Goal: Find specific page/section: Find specific page/section

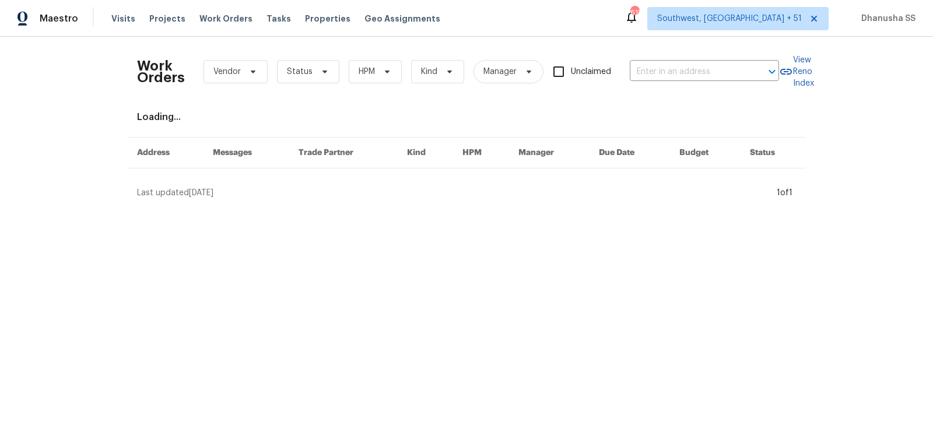
click at [716, 81] on div "Work Orders Vendor Status HPM Kind Manager Unclaimed ​" at bounding box center [458, 71] width 642 height 51
click at [714, 76] on input "text" at bounding box center [688, 72] width 117 height 18
paste input "2405 Falling Leaf Ct, Rock Hill, SC 29732"
type input "2405 Falling Leaf Ct, Rock Hill, SC 29732"
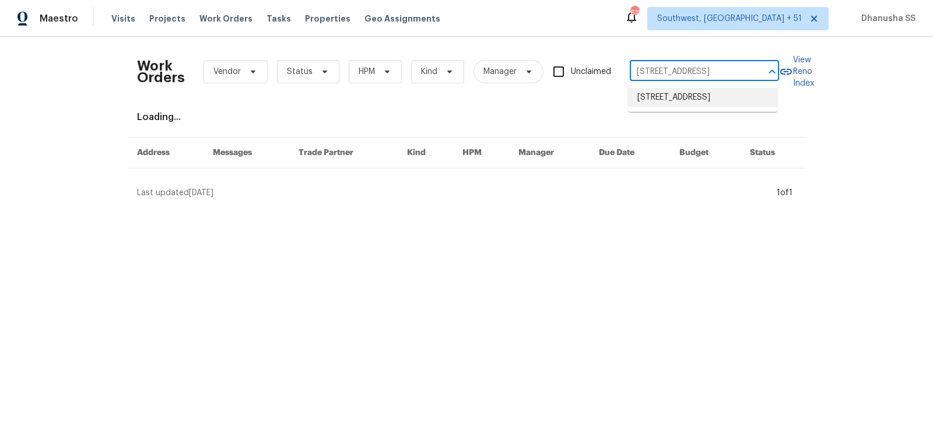
click at [696, 92] on li "2405 Falling Leaf Ct, Rock Hill, SC 29732" at bounding box center [702, 97] width 149 height 19
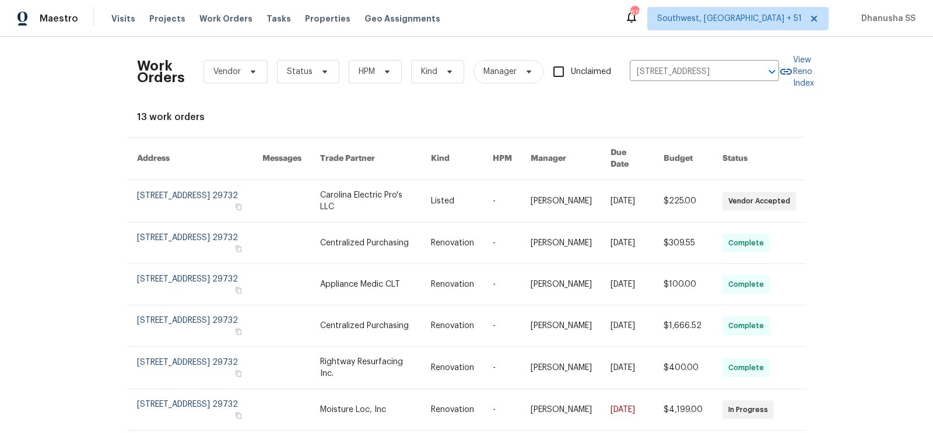
click at [541, 188] on link at bounding box center [570, 201] width 80 height 42
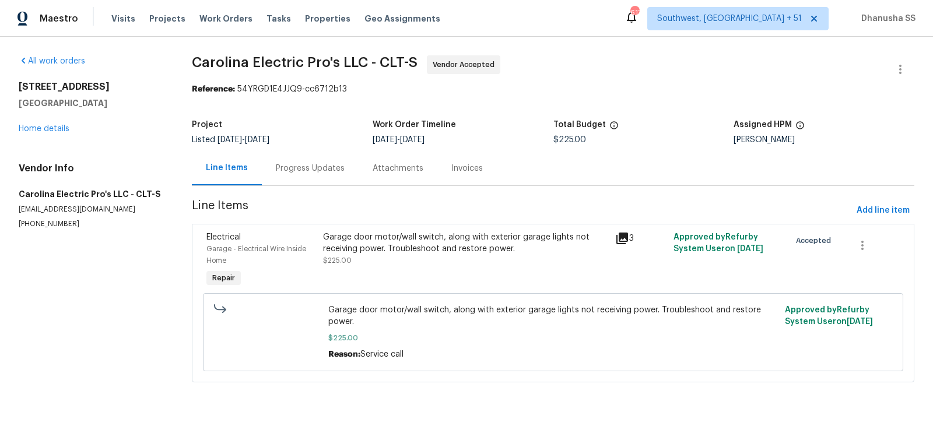
click at [50, 134] on div "2405 Falling Leaf Ct Rock Hill, SC 29732 Home details" at bounding box center [91, 108] width 145 height 54
click at [41, 132] on link "Home details" at bounding box center [44, 129] width 51 height 8
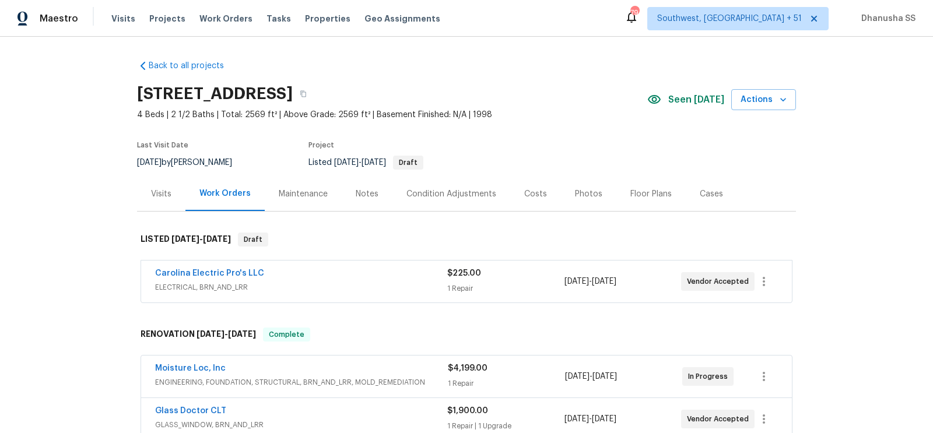
click at [223, 11] on div "Visits Projects Work Orders Tasks Properties Geo Assignments" at bounding box center [282, 18] width 343 height 23
click at [221, 17] on span "Work Orders" at bounding box center [225, 19] width 53 height 12
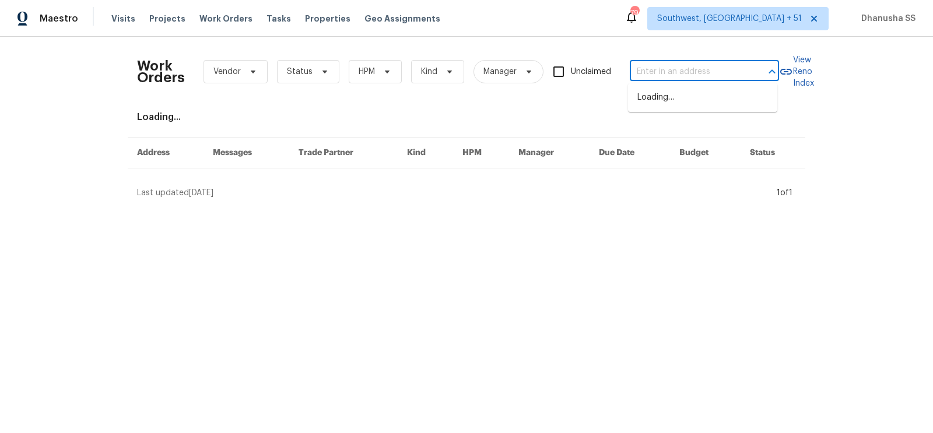
click at [650, 77] on input "text" at bounding box center [688, 72] width 117 height 18
paste input "11397 86th Ave, Seminole, FL 33772"
type input "11397 86th Ave, Seminole, FL 33772"
click at [645, 94] on li "11397 86th Ave, Seminole, FL 33772" at bounding box center [702, 97] width 149 height 19
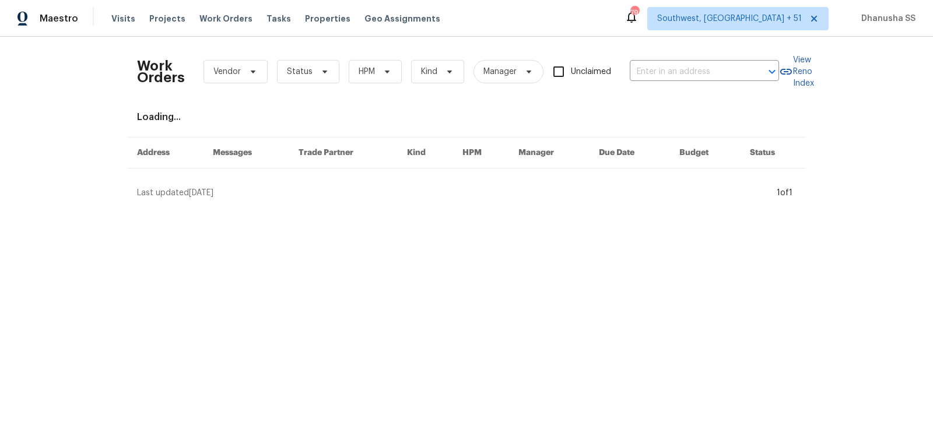
type input "11397 86th Ave, Seminole, FL 33772"
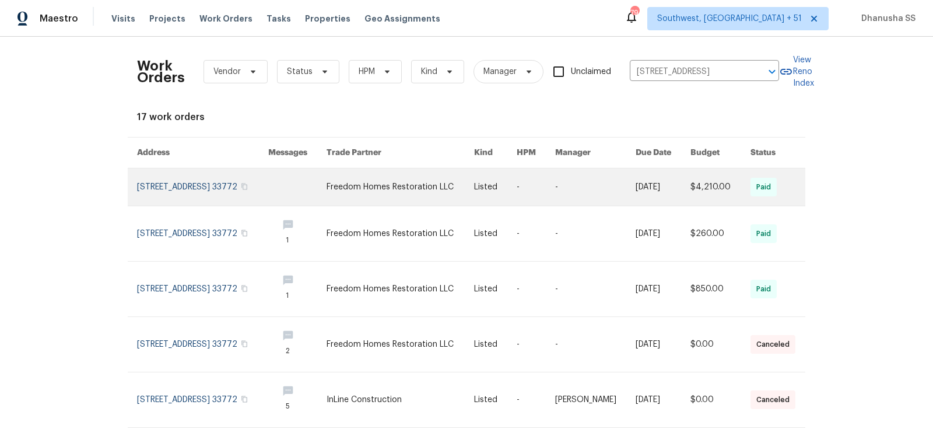
click at [395, 185] on link at bounding box center [399, 186] width 147 height 37
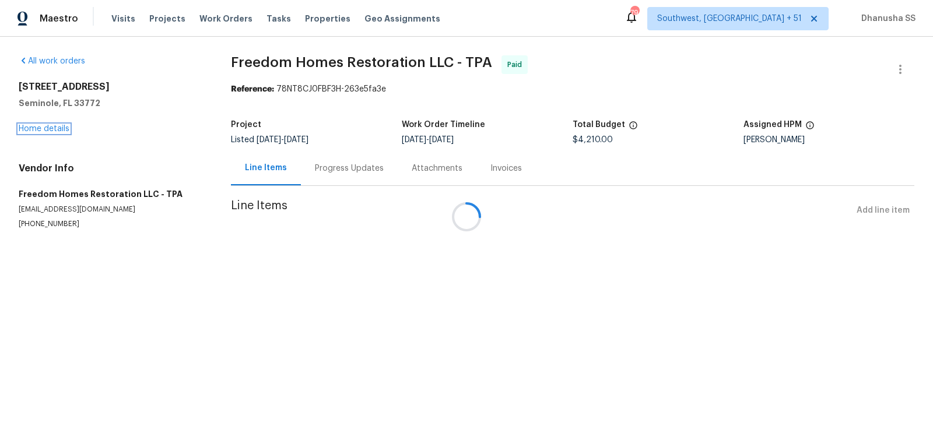
click at [58, 129] on link "Home details" at bounding box center [44, 129] width 51 height 8
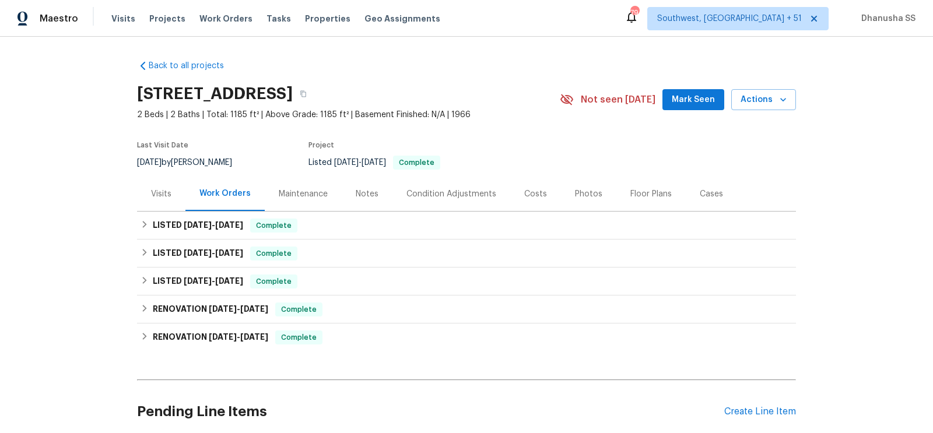
scroll to position [95, 0]
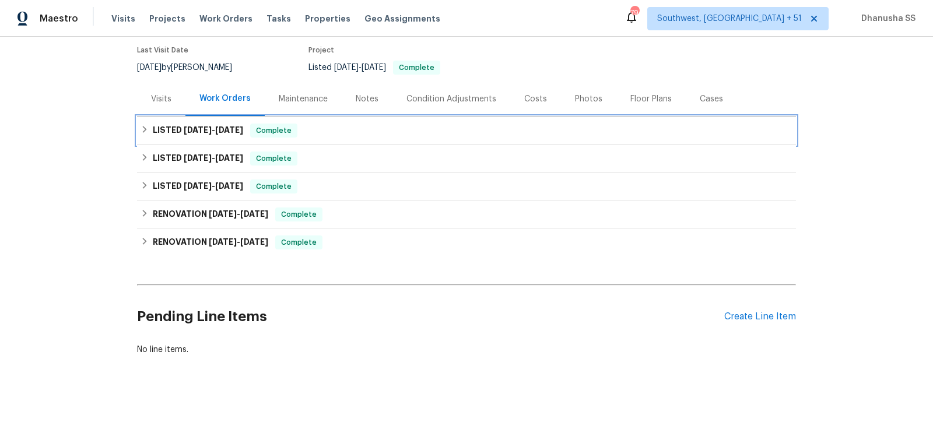
click at [350, 127] on div "LISTED 7/12/25 - 7/18/25 Complete" at bounding box center [466, 131] width 652 height 14
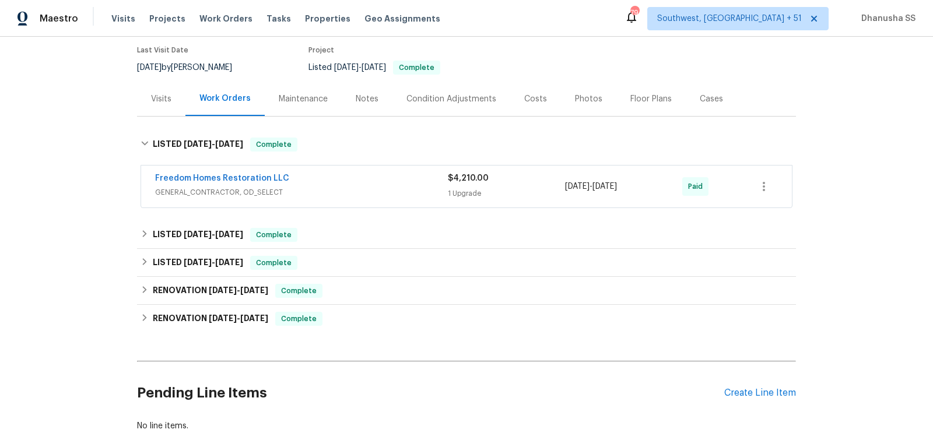
click at [389, 187] on span "GENERAL_CONTRACTOR, OD_SELECT" at bounding box center [301, 193] width 293 height 12
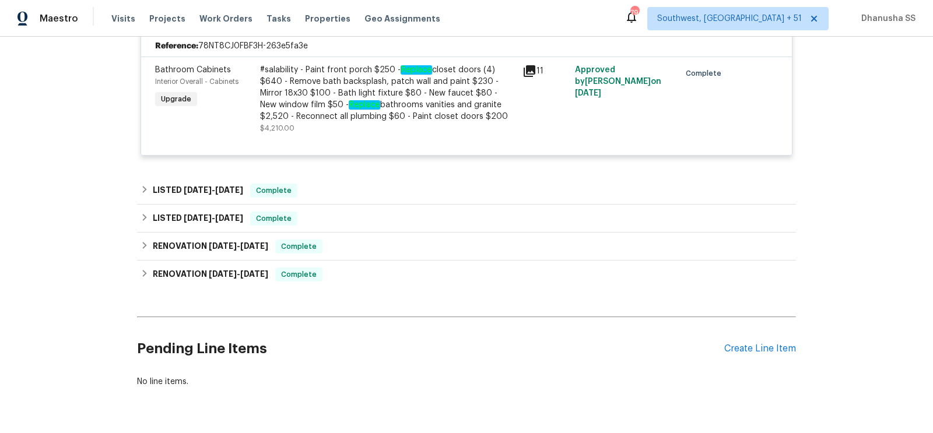
scroll to position [101, 0]
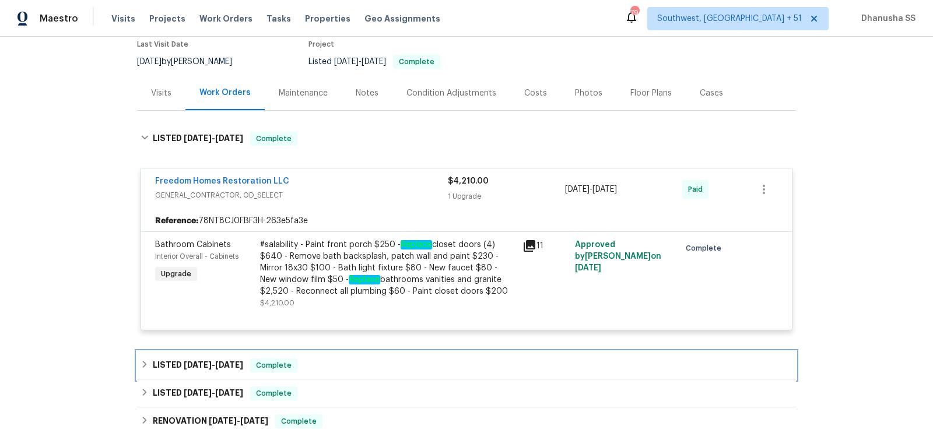
click at [329, 367] on div "LISTED 3/10/25 - 5/19/25 Complete" at bounding box center [466, 365] width 652 height 14
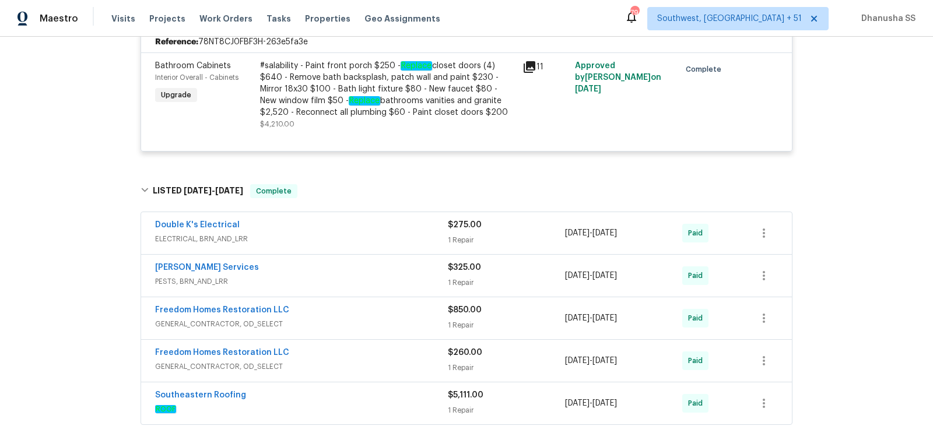
click at [388, 238] on span "ELECTRICAL, BRN_AND_LRR" at bounding box center [301, 239] width 293 height 12
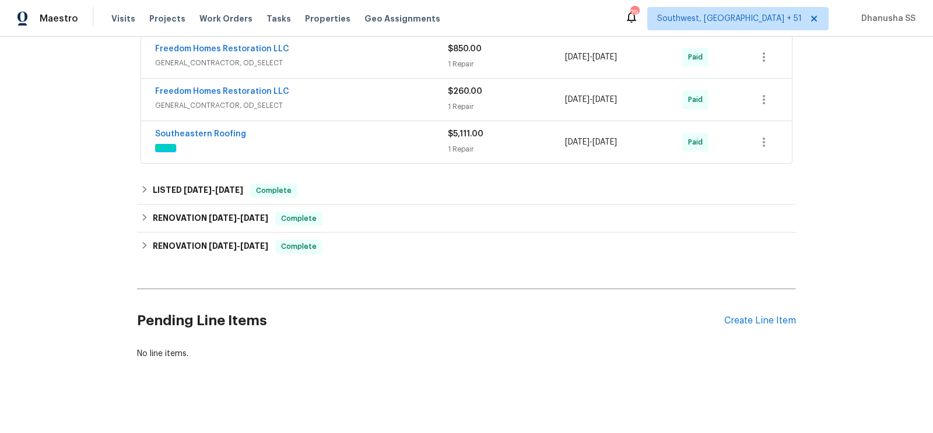
scroll to position [837, 0]
click at [402, 135] on div "Southeastern Roofing" at bounding box center [301, 136] width 293 height 14
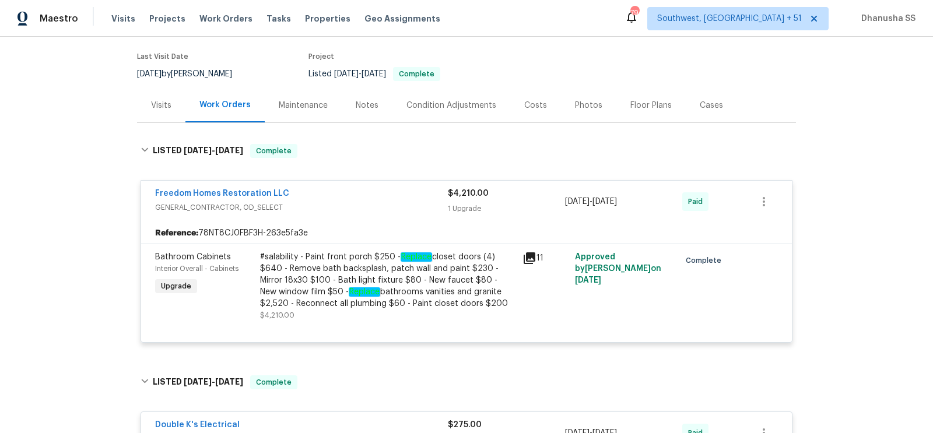
scroll to position [0, 0]
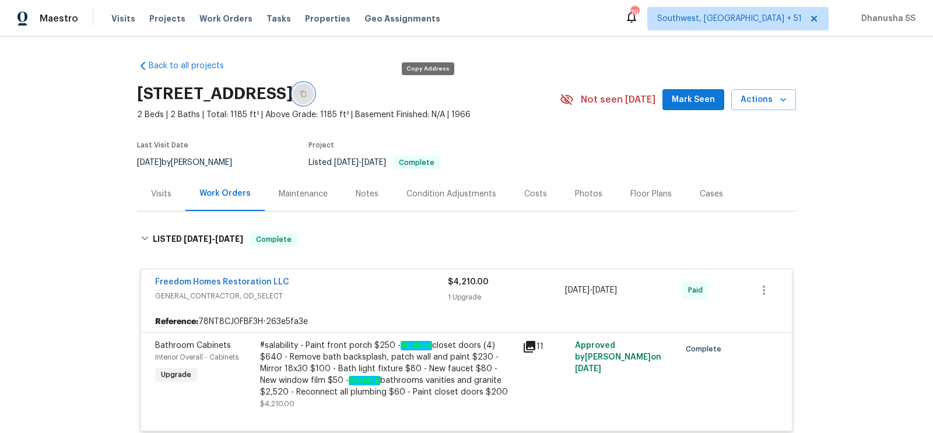
click at [307, 94] on icon "button" at bounding box center [303, 93] width 7 height 7
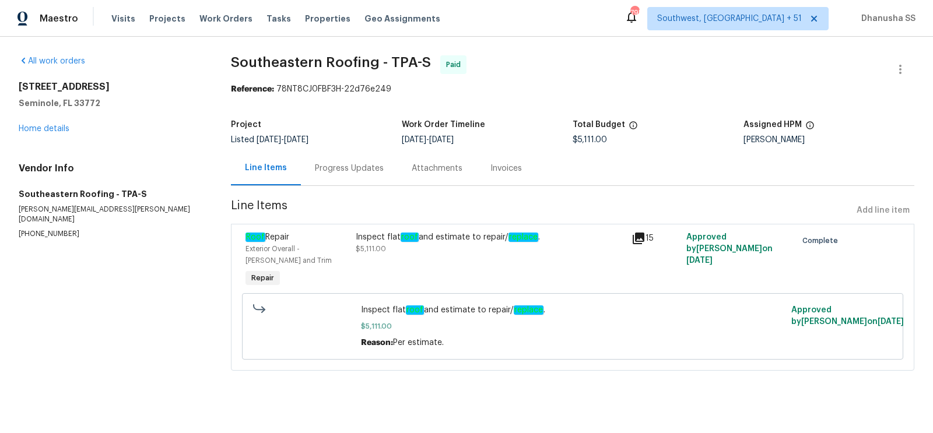
click at [330, 175] on div "Progress Updates" at bounding box center [349, 168] width 97 height 34
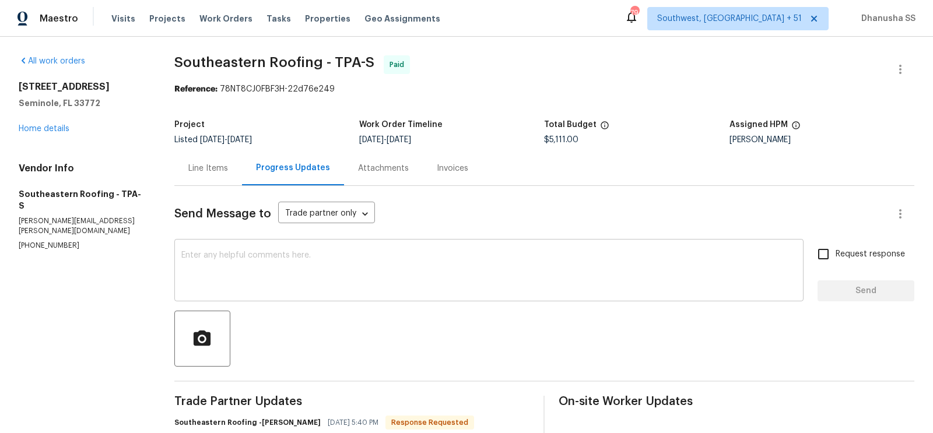
scroll to position [336, 0]
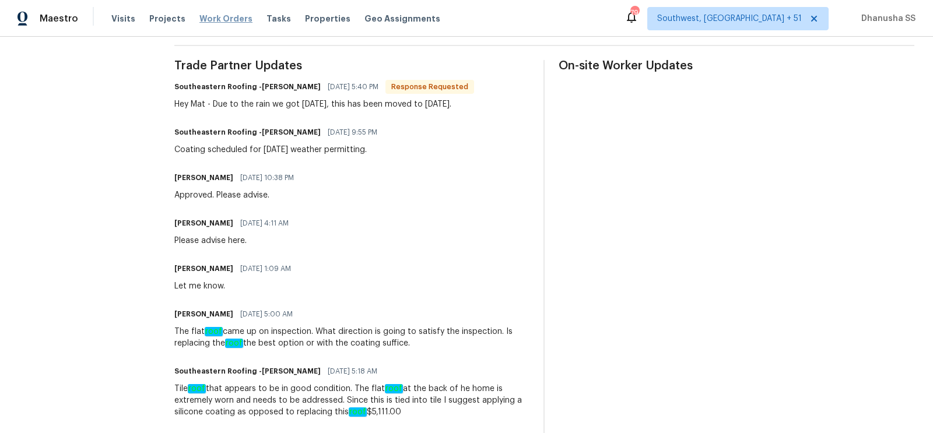
click at [219, 21] on span "Work Orders" at bounding box center [225, 19] width 53 height 12
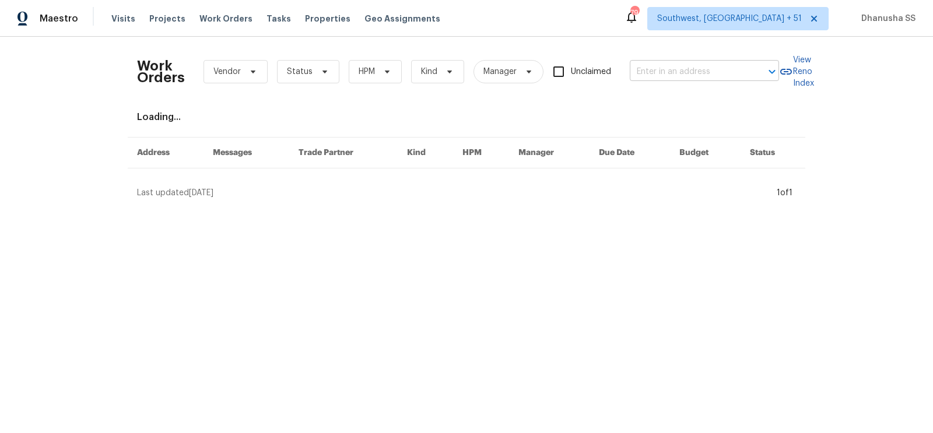
click at [653, 78] on input "text" at bounding box center [688, 72] width 117 height 18
paste input "[STREET_ADDRESS]"
type input "[STREET_ADDRESS]"
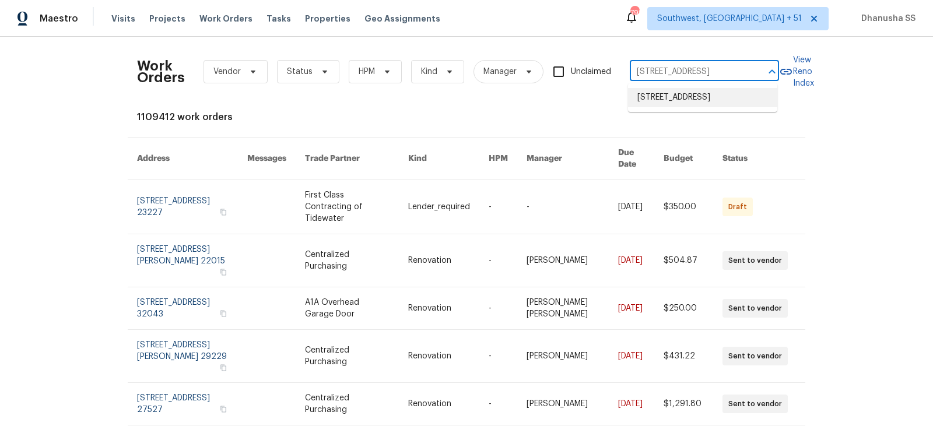
click at [676, 96] on li "[STREET_ADDRESS]" at bounding box center [702, 97] width 149 height 19
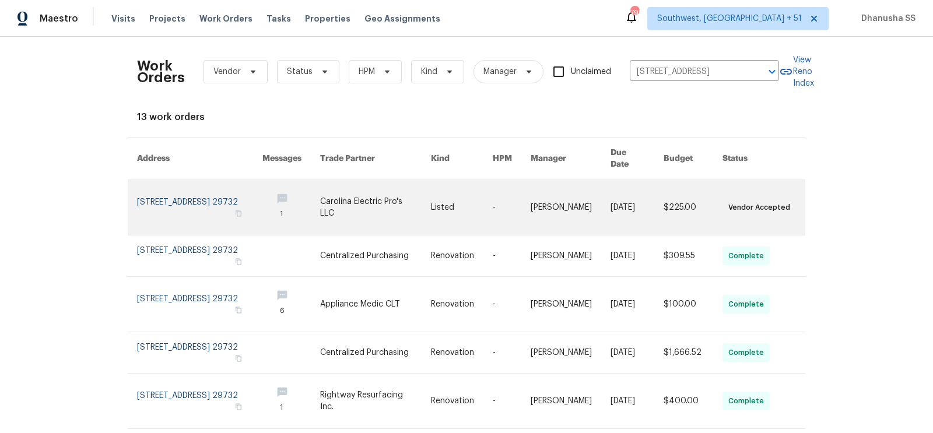
click at [481, 198] on link at bounding box center [462, 207] width 62 height 55
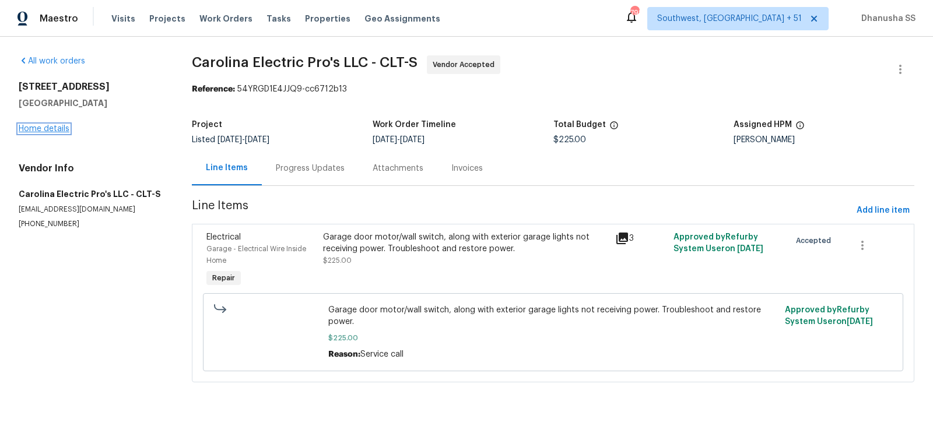
click at [52, 129] on link "Home details" at bounding box center [44, 129] width 51 height 8
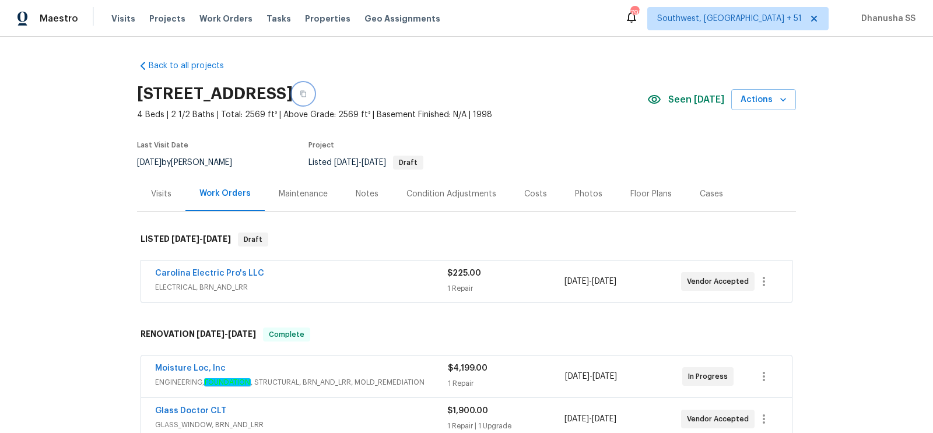
click at [314, 100] on button "button" at bounding box center [303, 93] width 21 height 21
click at [162, 195] on div "Visits" at bounding box center [161, 194] width 20 height 12
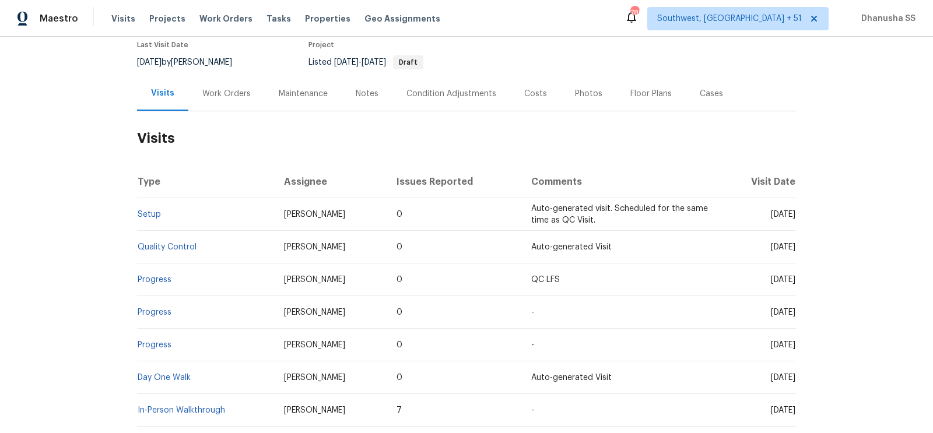
scroll to position [114, 0]
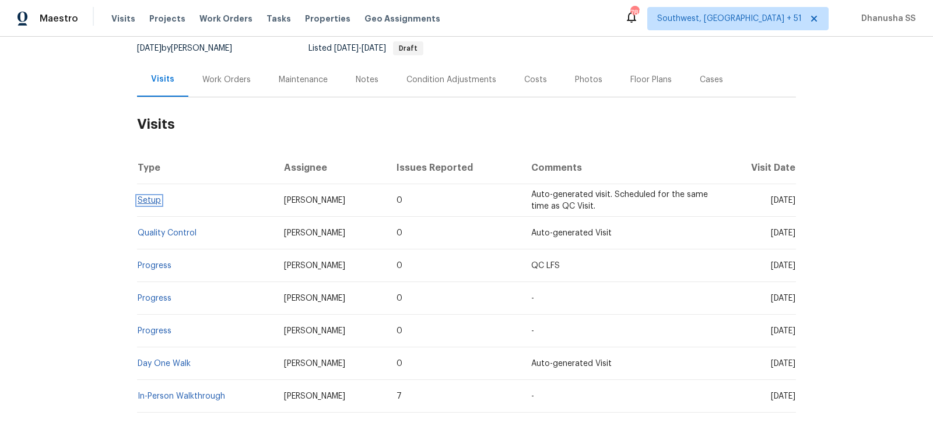
click at [148, 201] on link "Setup" at bounding box center [149, 200] width 23 height 8
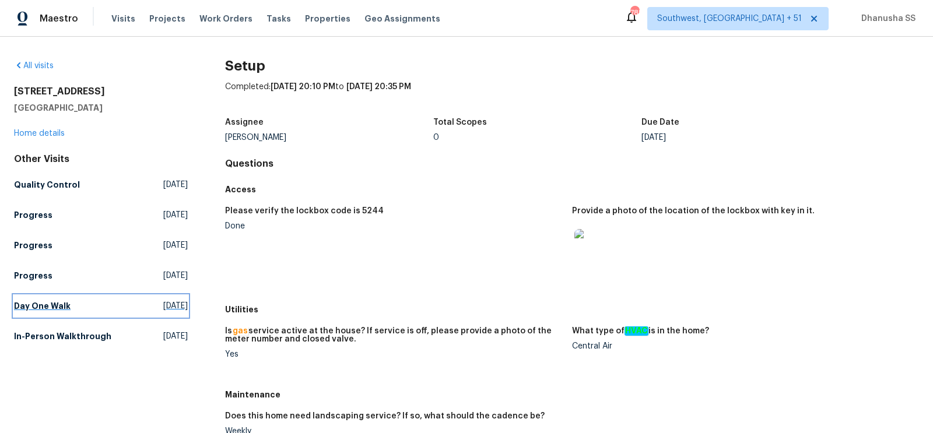
click at [31, 311] on h5 "Day One Walk" at bounding box center [42, 306] width 57 height 12
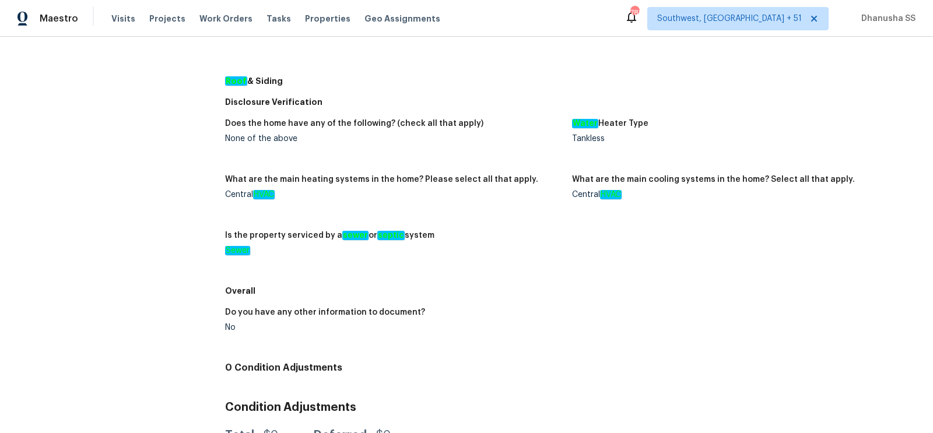
scroll to position [60, 0]
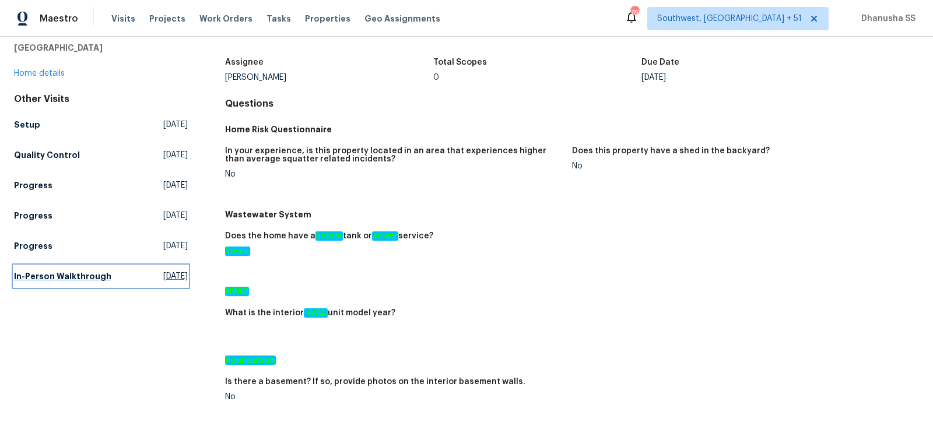
click at [64, 270] on h5 "In-Person Walkthrough" at bounding box center [62, 276] width 97 height 12
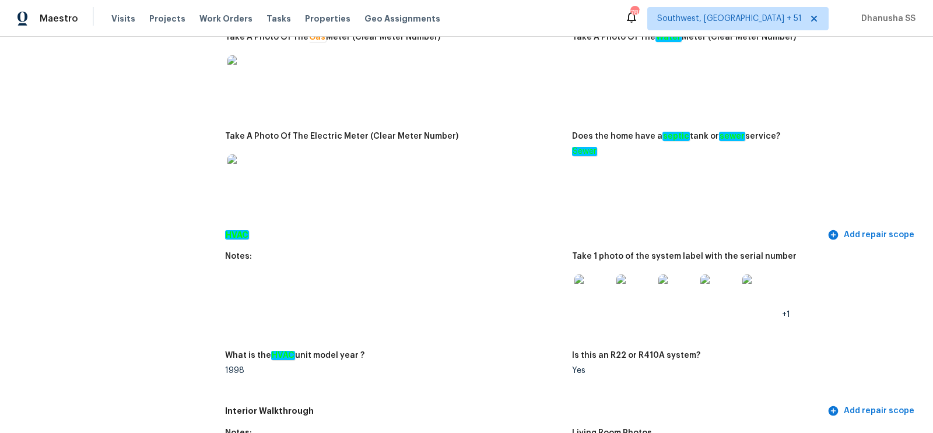
scroll to position [923, 0]
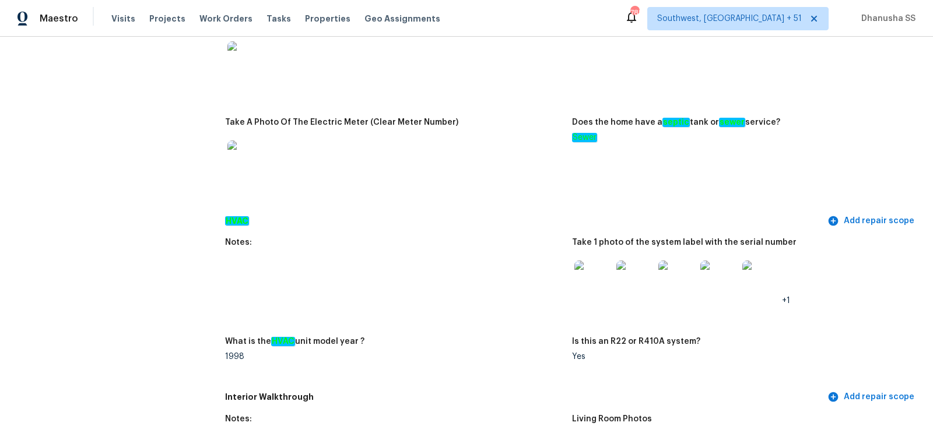
click at [670, 276] on img at bounding box center [676, 279] width 37 height 37
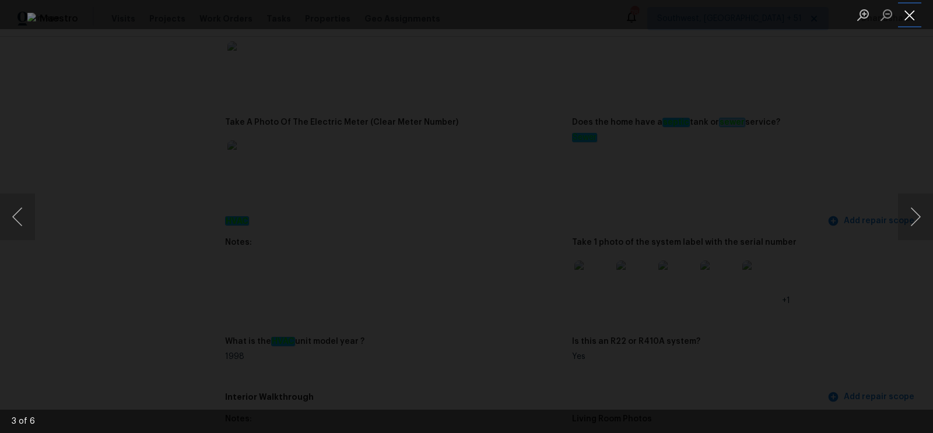
click at [917, 19] on button "Close lightbox" at bounding box center [909, 15] width 23 height 20
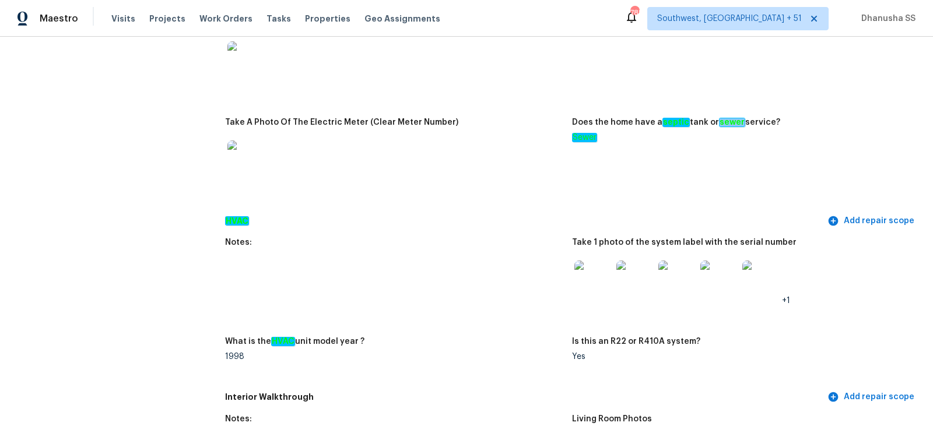
click at [589, 293] on img at bounding box center [592, 279] width 37 height 37
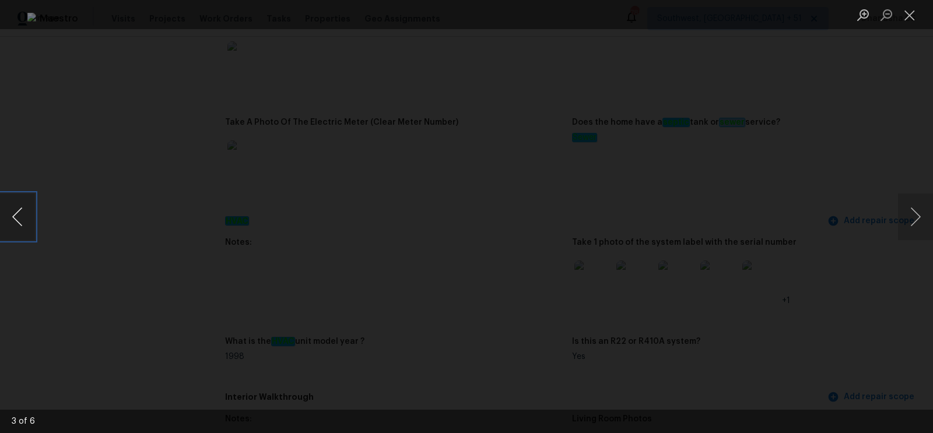
click at [23, 226] on button "Previous image" at bounding box center [17, 217] width 35 height 47
click at [914, 22] on button "Close lightbox" at bounding box center [909, 15] width 23 height 20
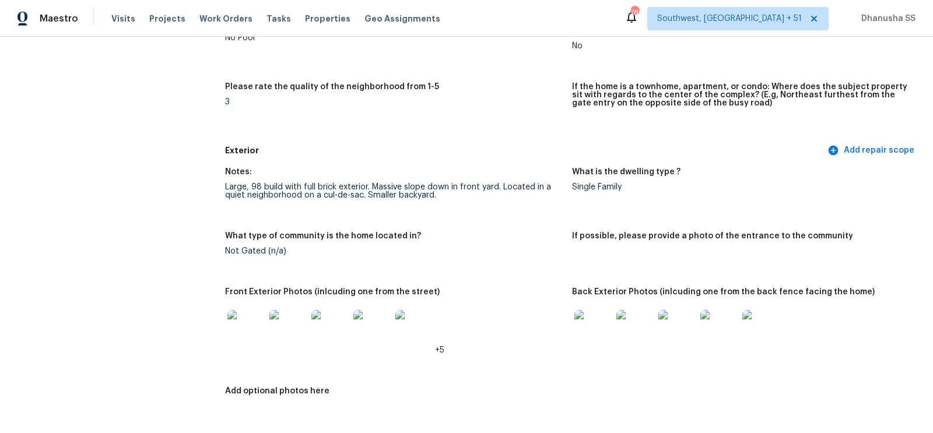
scroll to position [0, 0]
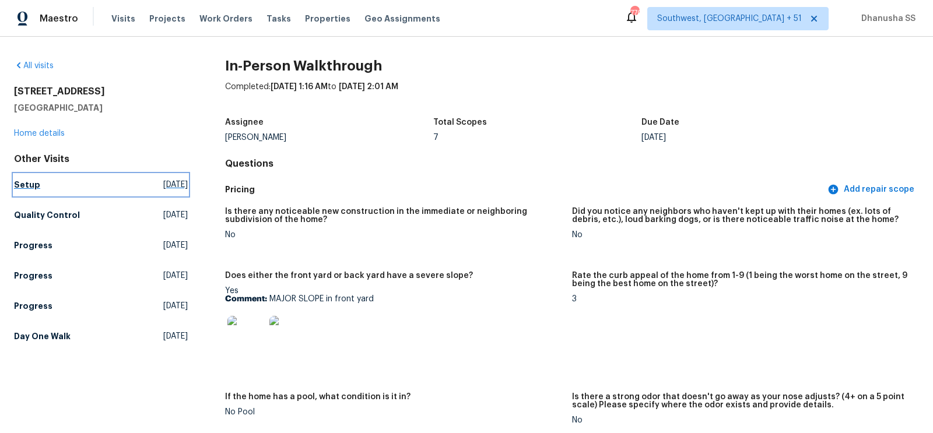
click at [25, 184] on h5 "Setup" at bounding box center [27, 185] width 26 height 12
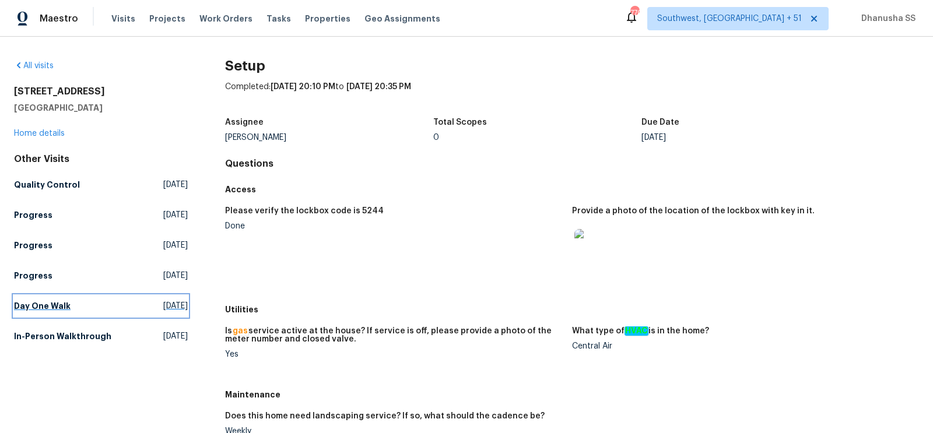
click at [102, 297] on link "Day One Walk Sat, Jul 26 2025" at bounding box center [101, 306] width 174 height 21
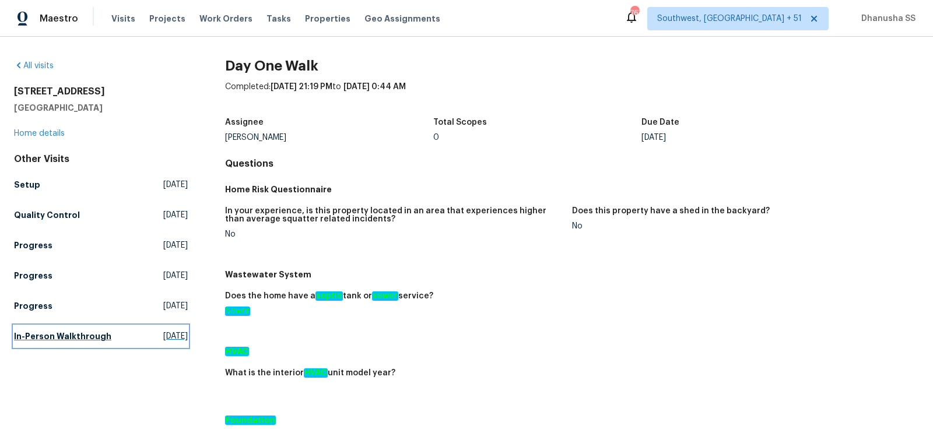
click at [92, 344] on link "In-Person Walkthrough Tue, Jun 10 2025" at bounding box center [101, 336] width 174 height 21
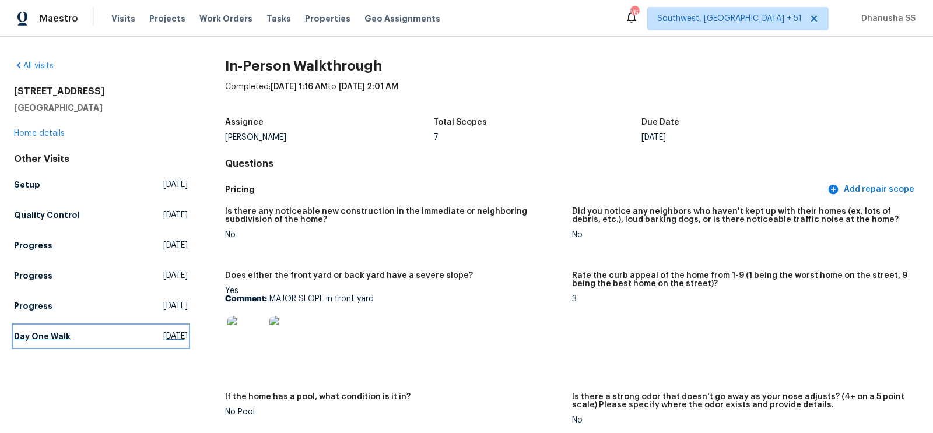
click at [96, 339] on link "Day One Walk Sat, Jul 26 2025" at bounding box center [101, 336] width 174 height 21
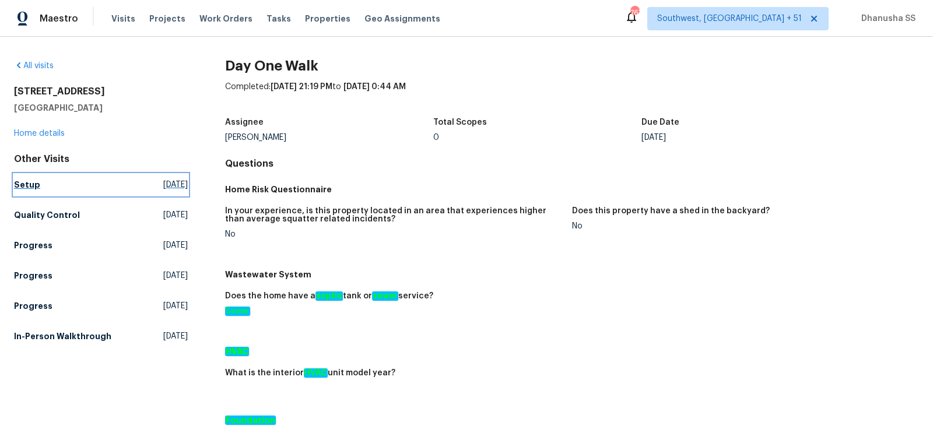
click at [23, 187] on h5 "Setup" at bounding box center [27, 185] width 26 height 12
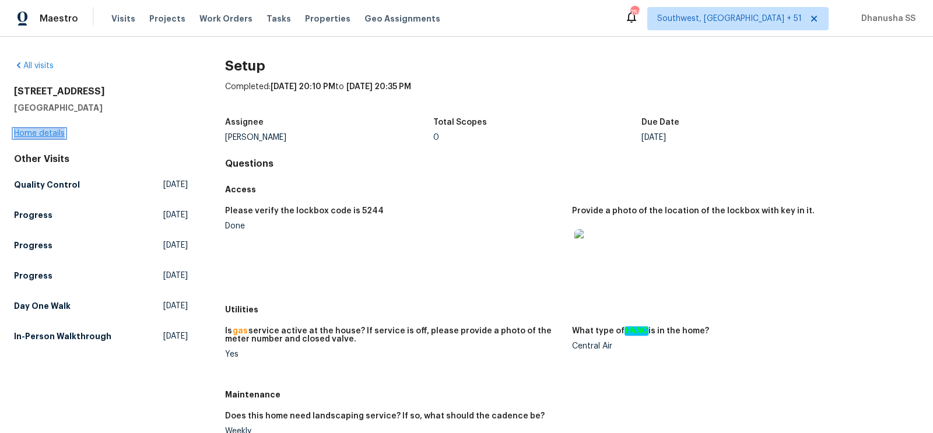
click at [47, 135] on link "Home details" at bounding box center [39, 133] width 51 height 8
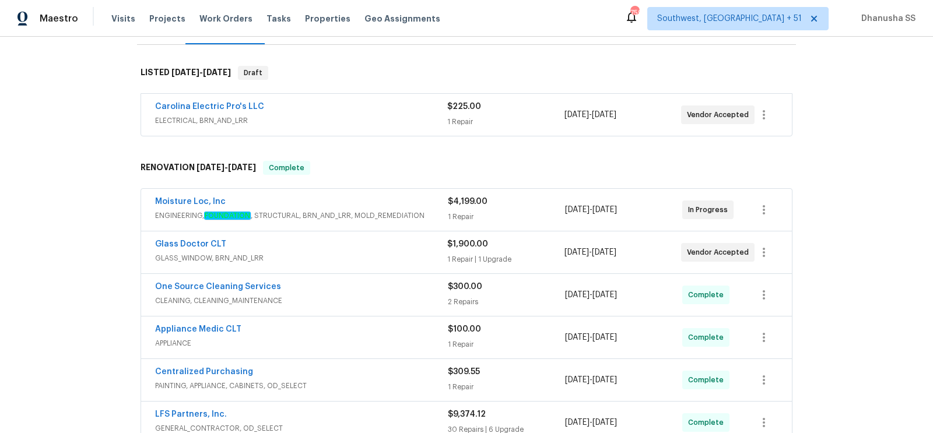
scroll to position [112, 0]
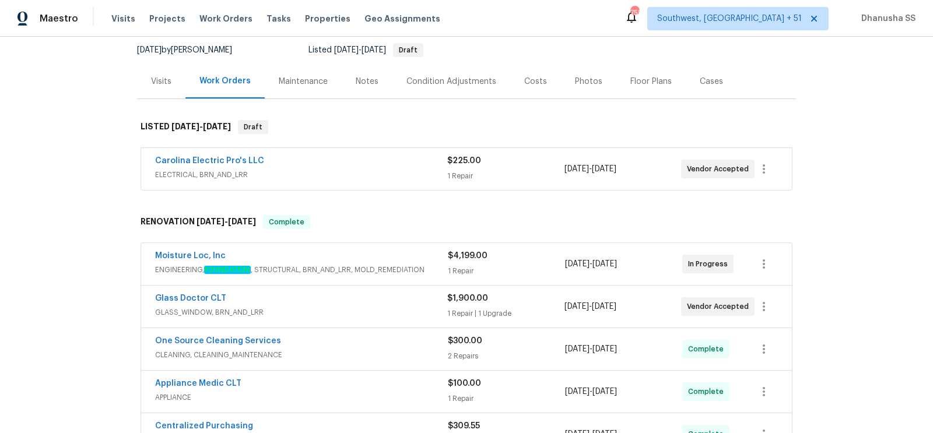
click at [441, 258] on div "Moisture Loc, Inc" at bounding box center [301, 257] width 293 height 14
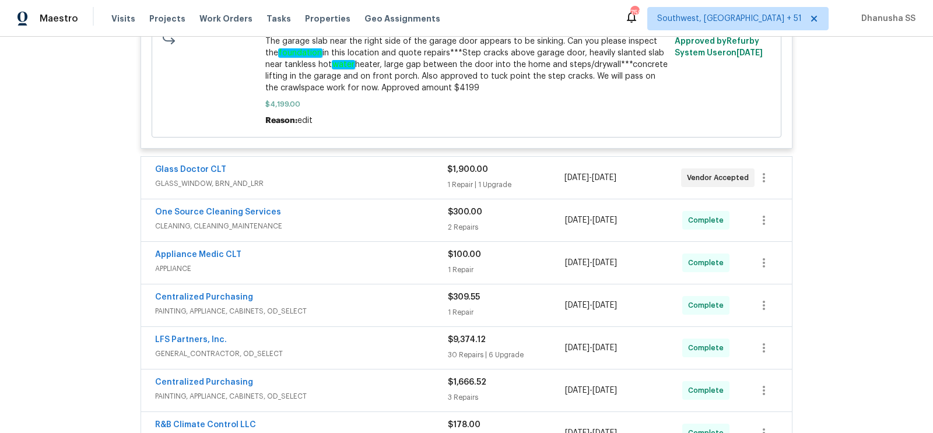
scroll to position [612, 0]
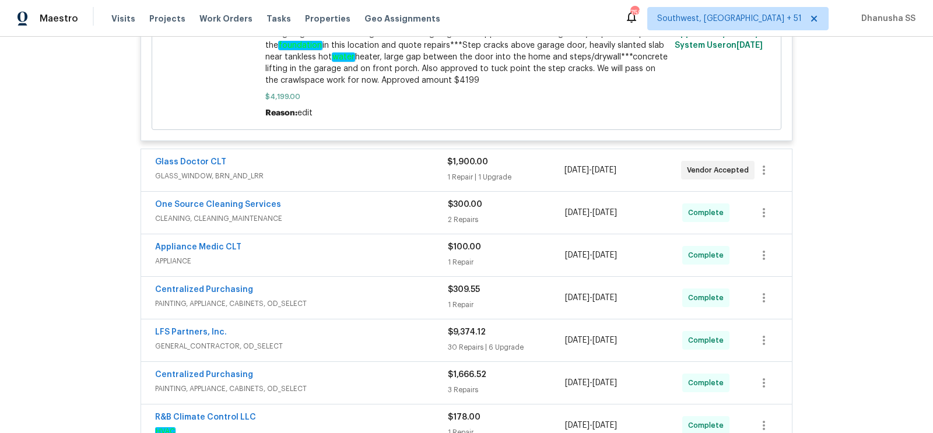
click at [413, 181] on span "GLASS_WINDOW, BRN_AND_LRR" at bounding box center [301, 176] width 292 height 12
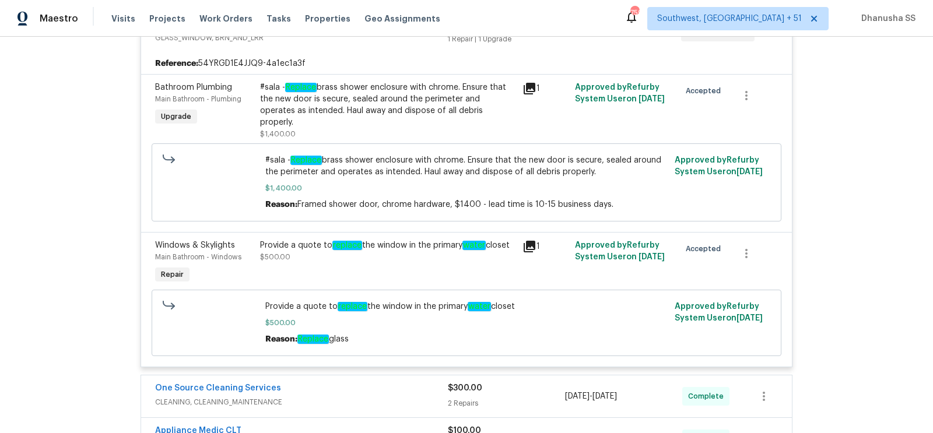
scroll to position [936, 0]
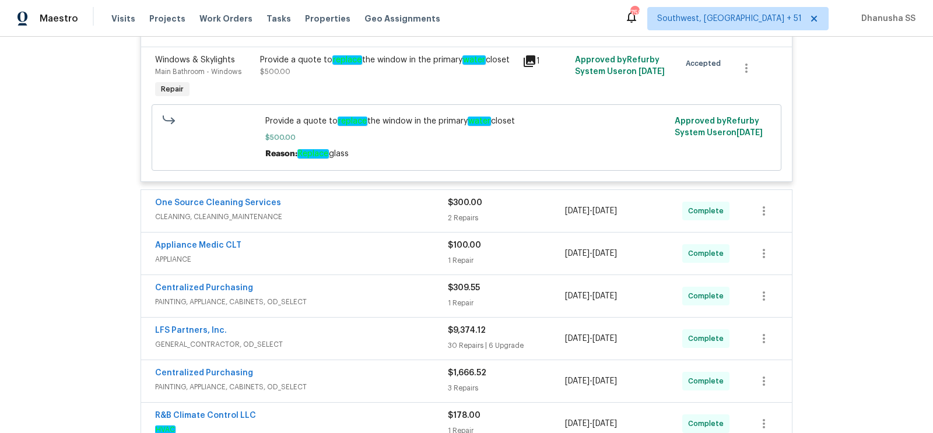
click at [410, 197] on div "One Source Cleaning Services" at bounding box center [301, 204] width 293 height 14
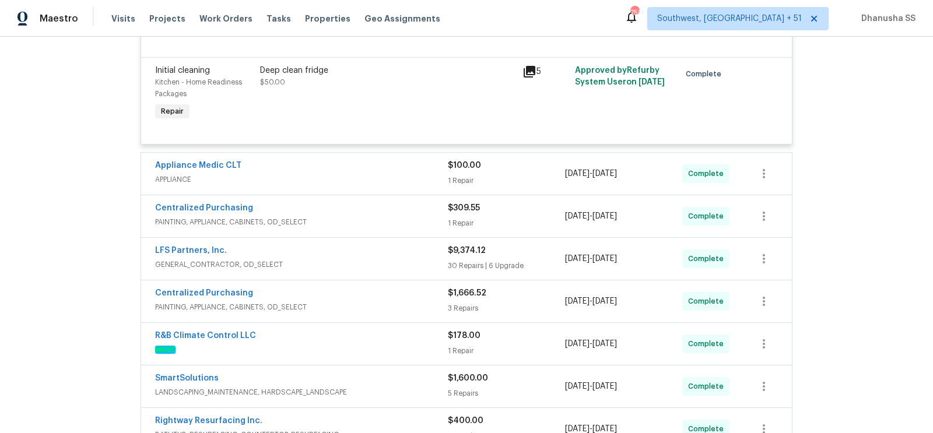
scroll to position [1416, 0]
click at [406, 161] on div "Appliance Medic CLT" at bounding box center [301, 168] width 293 height 14
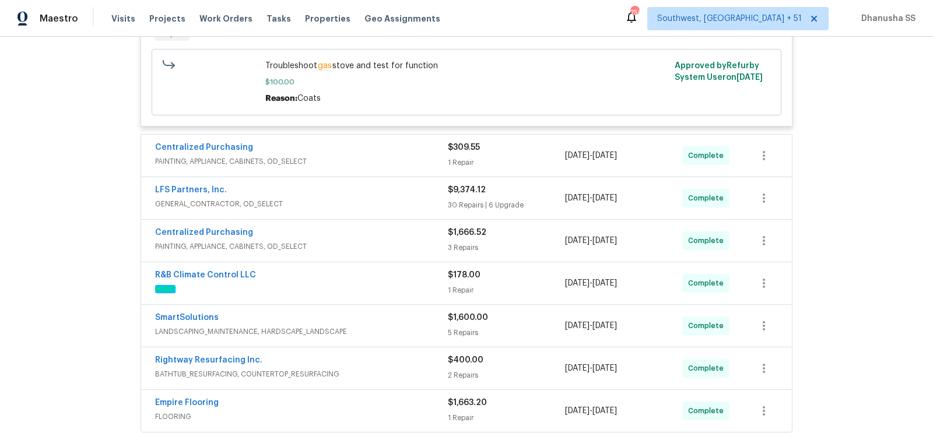
scroll to position [1644, 0]
click at [396, 140] on div "Centralized Purchasing" at bounding box center [301, 147] width 293 height 14
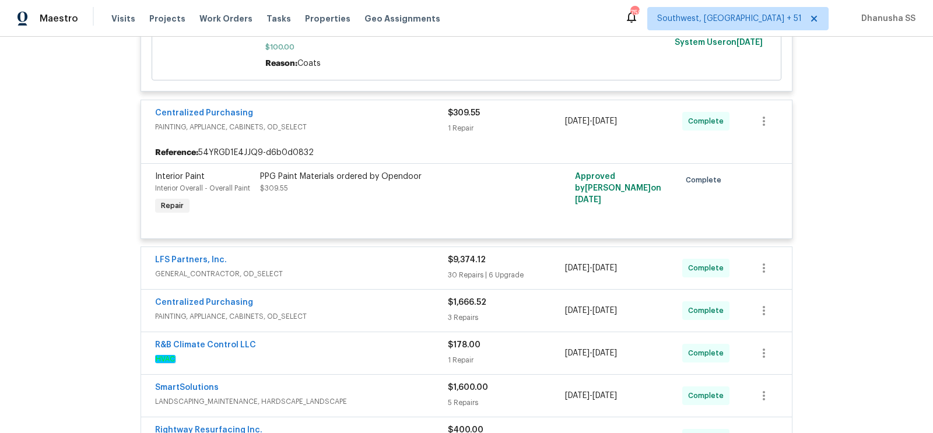
scroll to position [1685, 0]
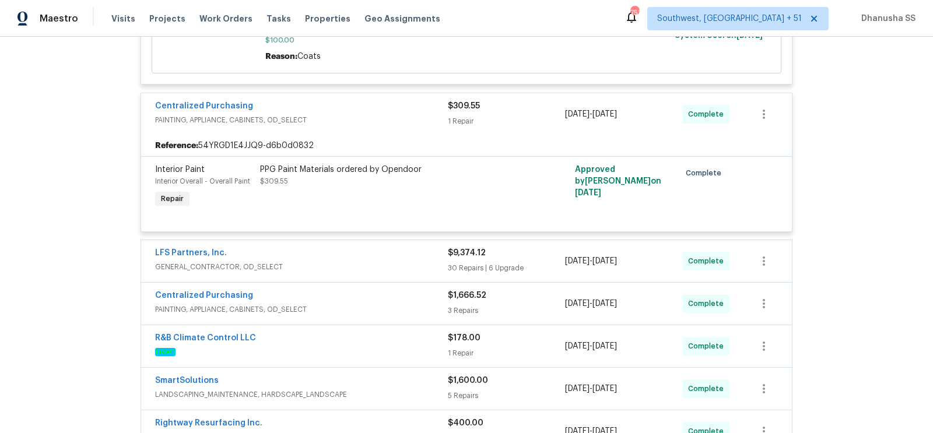
click at [220, 26] on div "Visits Projects Work Orders Tasks Properties Geo Assignments" at bounding box center [282, 18] width 343 height 23
click at [220, 19] on span "Work Orders" at bounding box center [225, 19] width 53 height 12
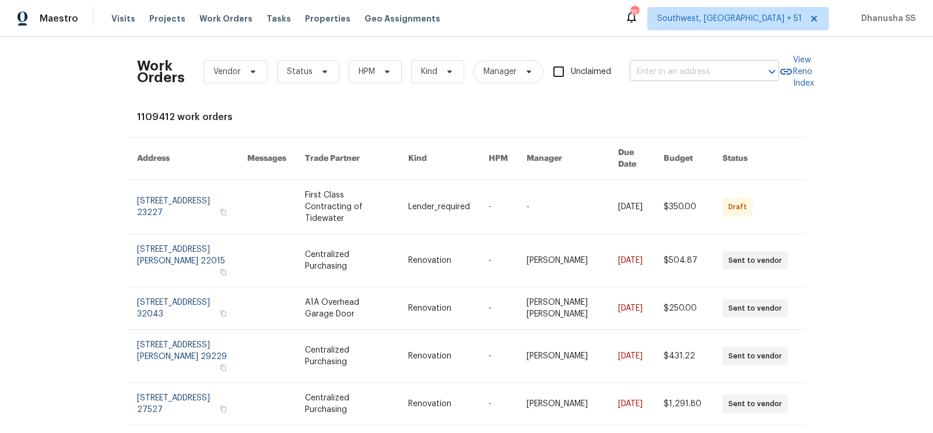
click at [673, 71] on input "text" at bounding box center [688, 72] width 117 height 18
paste input "305 W Hudson Ave, Madison Heights, MI 48071"
type input "305 W Hudson Ave, Madison Heights, MI 48071"
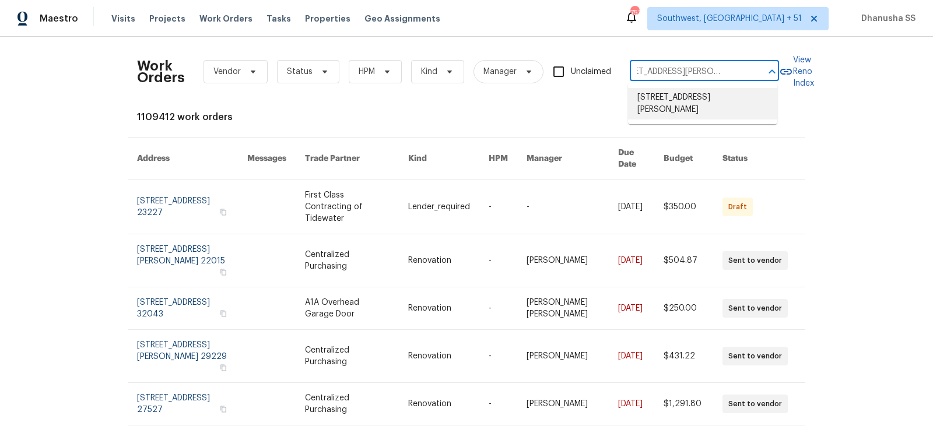
click at [672, 103] on li "305 W Hudson Ave, Madison Heights, MI 48071" at bounding box center [702, 103] width 149 height 31
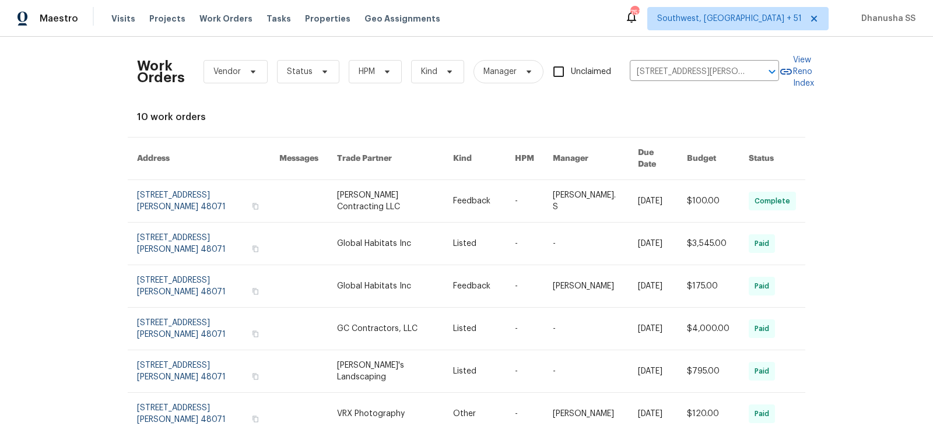
click at [490, 184] on link at bounding box center [484, 201] width 62 height 42
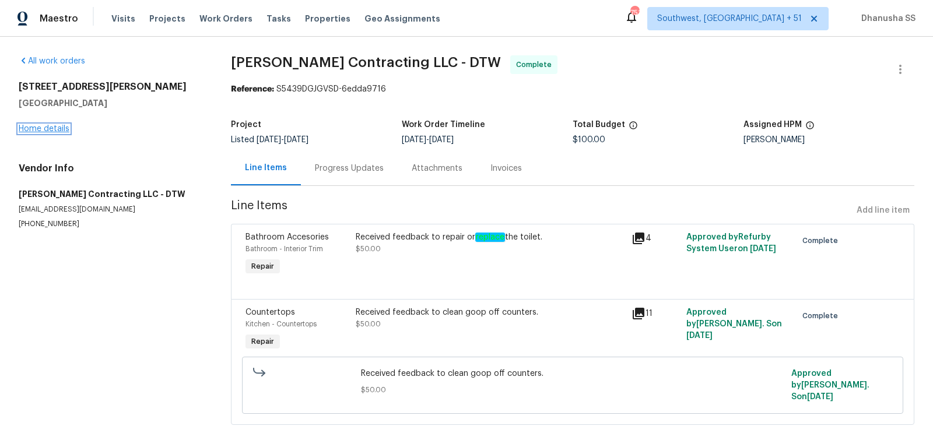
click at [50, 129] on link "Home details" at bounding box center [44, 129] width 51 height 8
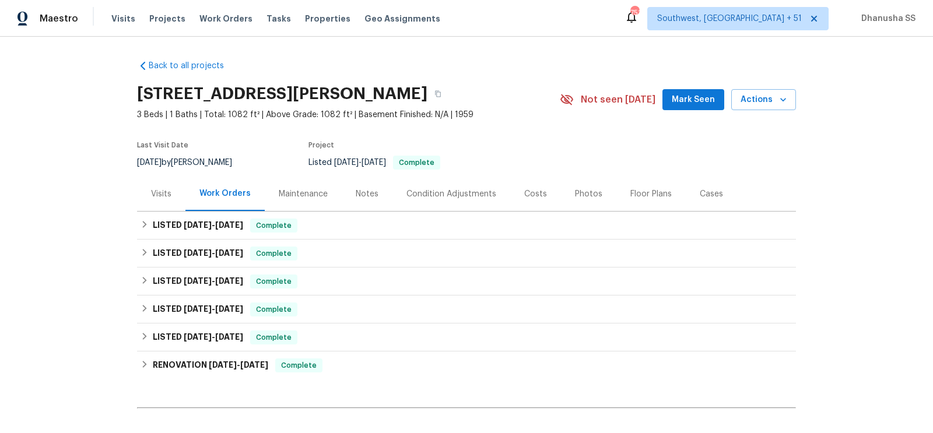
scroll to position [112, 0]
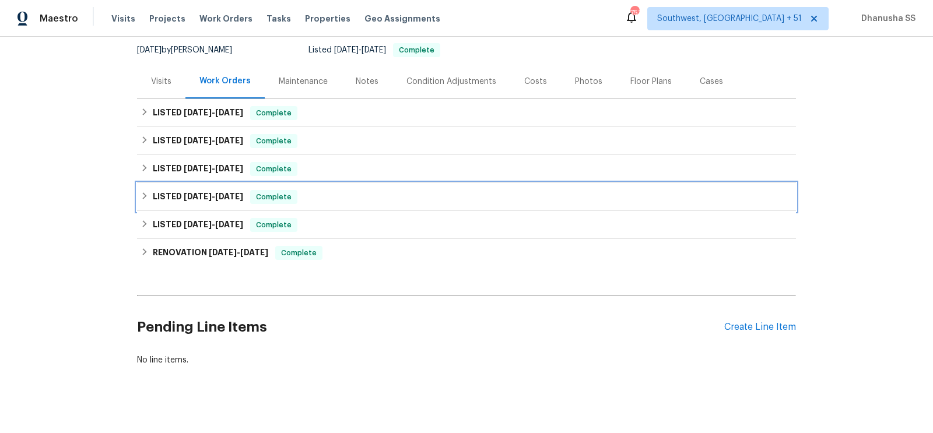
click at [341, 190] on div "LISTED 4/22/25 - 5/1/25 Complete" at bounding box center [466, 197] width 652 height 14
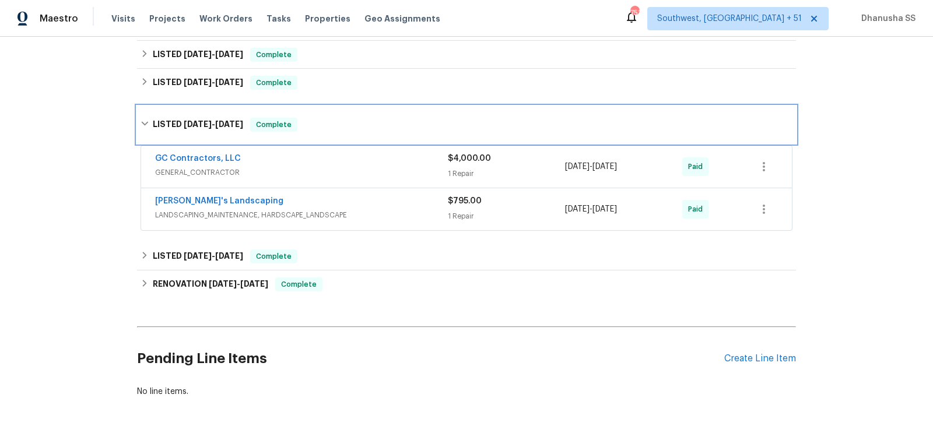
scroll to position [231, 0]
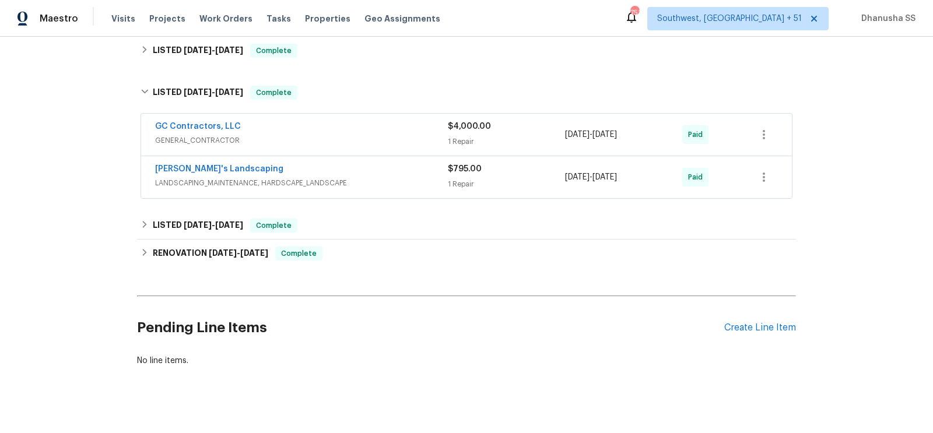
click at [391, 139] on span "GENERAL_CONTRACTOR" at bounding box center [301, 141] width 293 height 12
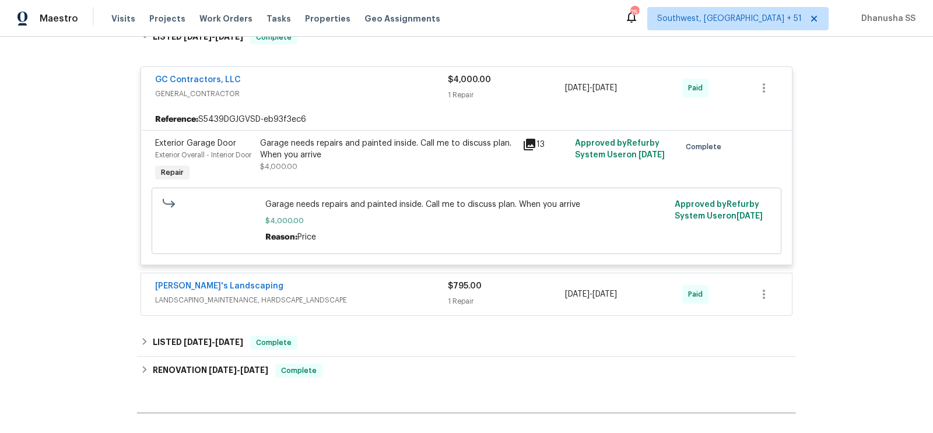
scroll to position [126, 0]
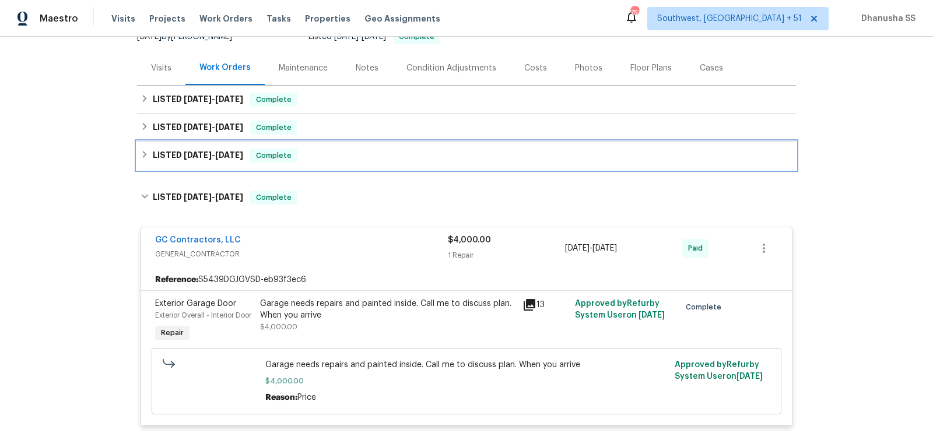
click at [345, 154] on div "LISTED 6/16/25 - 6/18/25 Complete" at bounding box center [466, 156] width 652 height 14
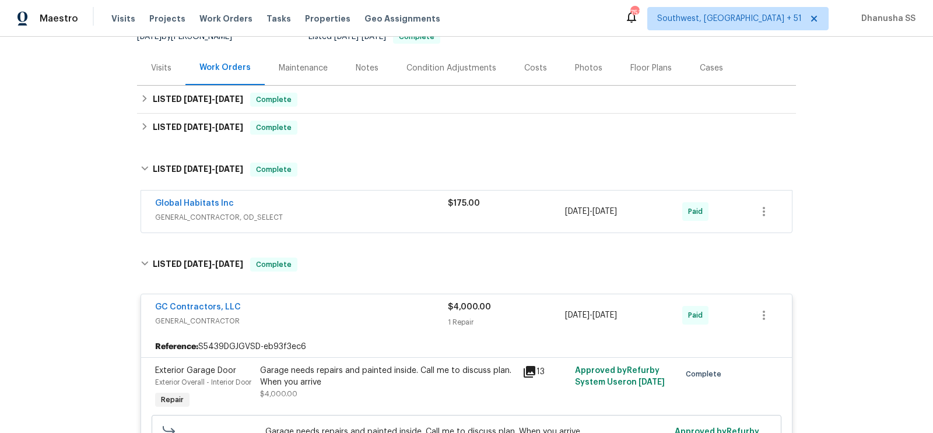
click at [396, 223] on div "Global Habitats Inc GENERAL_CONTRACTOR, OD_SELECT" at bounding box center [301, 212] width 293 height 28
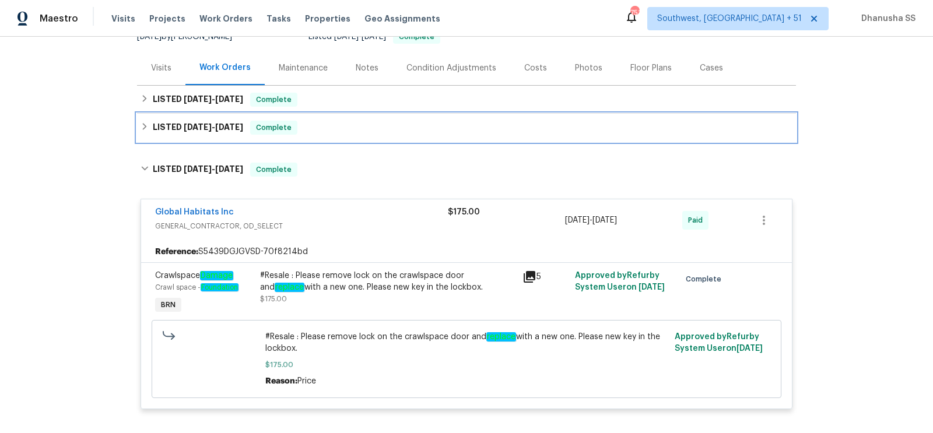
click at [323, 129] on div "LISTED 6/20/25 - 6/20/25 Complete" at bounding box center [466, 128] width 652 height 14
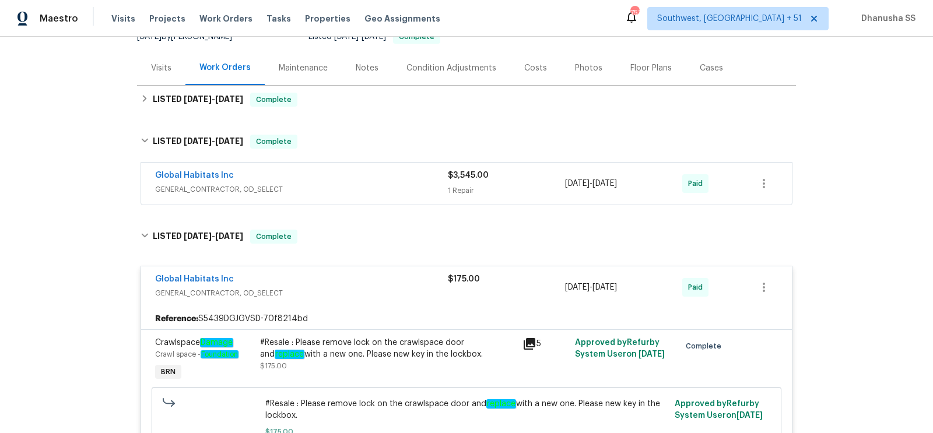
click at [384, 181] on div "Global Habitats Inc" at bounding box center [301, 177] width 293 height 14
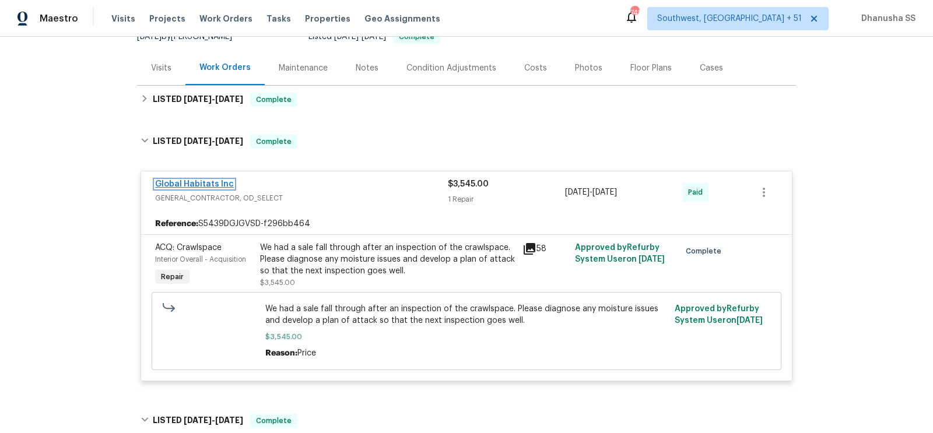
click at [214, 180] on link "Global Habitats Inc" at bounding box center [194, 184] width 79 height 8
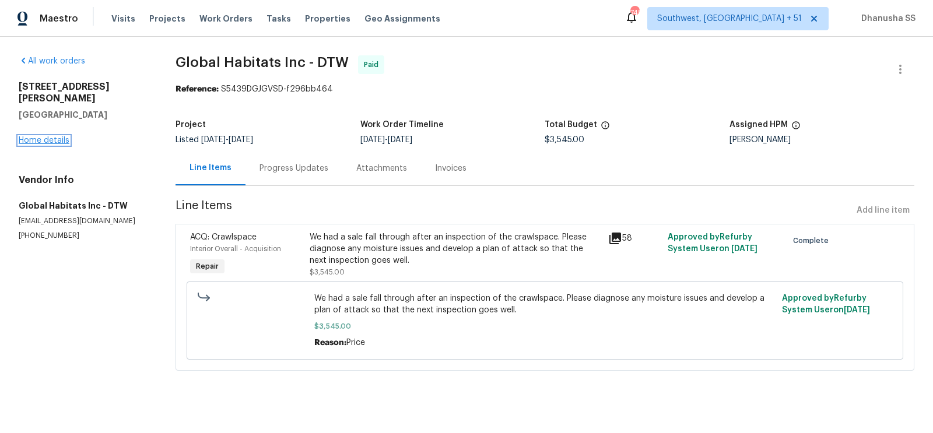
click at [49, 136] on link "Home details" at bounding box center [44, 140] width 51 height 8
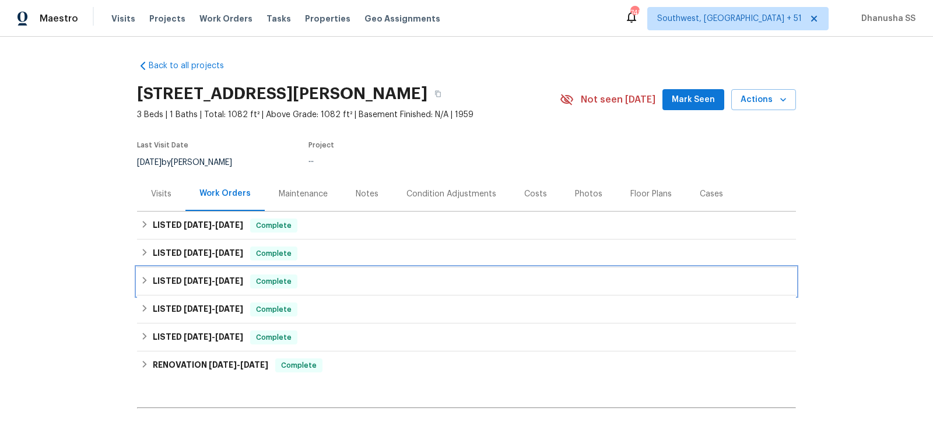
click at [329, 279] on div "LISTED 6/16/25 - 6/18/25 Complete" at bounding box center [466, 282] width 652 height 14
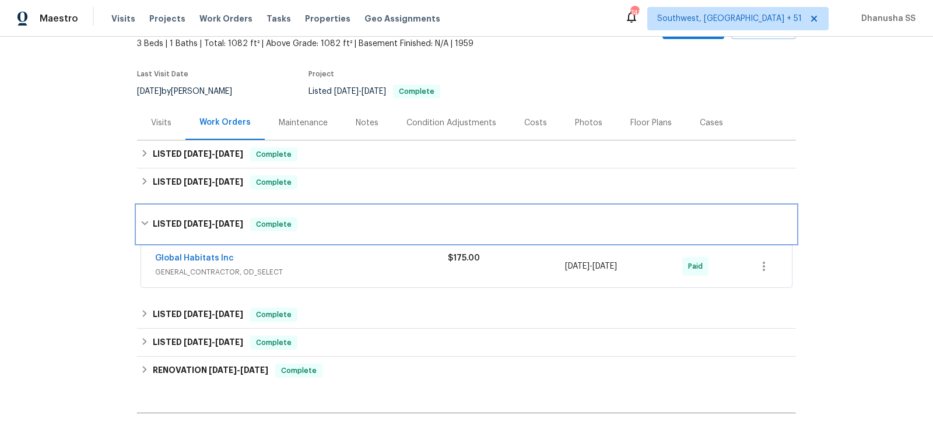
scroll to position [74, 0]
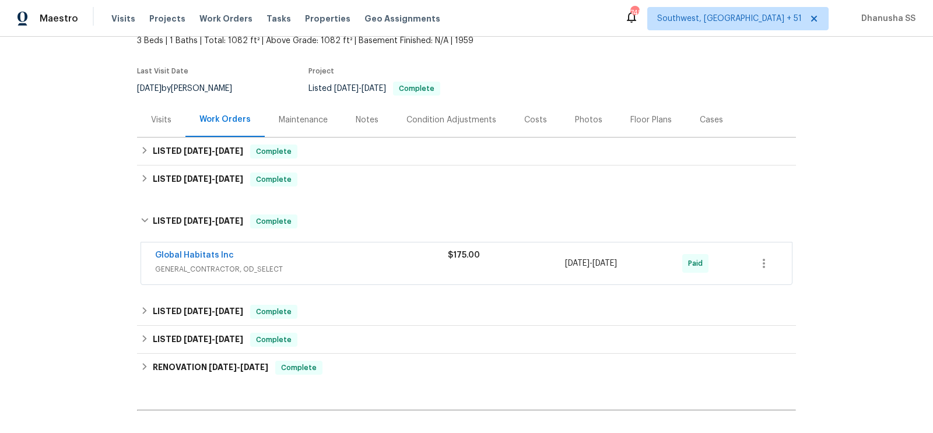
click at [349, 266] on span "GENERAL_CONTRACTOR, OD_SELECT" at bounding box center [301, 269] width 293 height 12
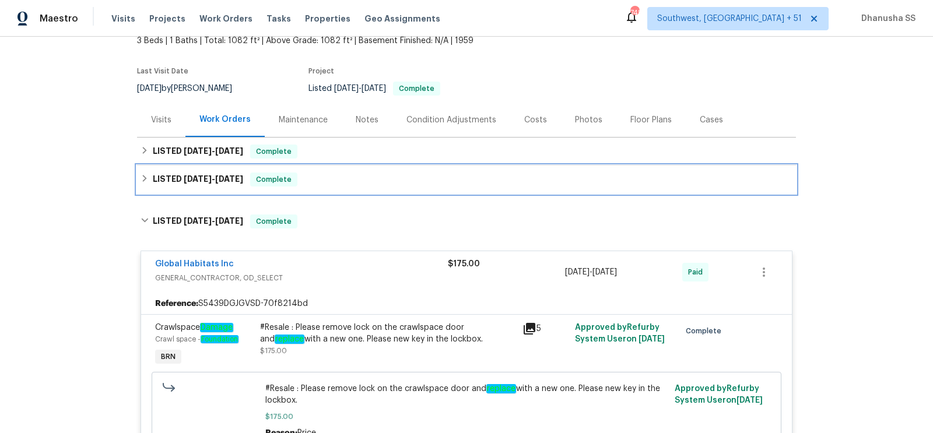
click at [363, 168] on div "LISTED 6/20/25 - 6/20/25 Complete" at bounding box center [466, 180] width 659 height 28
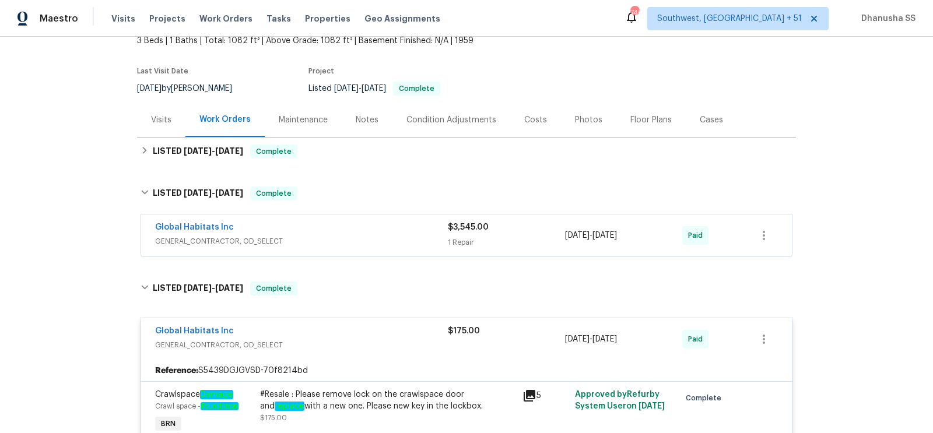
click at [383, 243] on span "GENERAL_CONTRACTOR, OD_SELECT" at bounding box center [301, 241] width 293 height 12
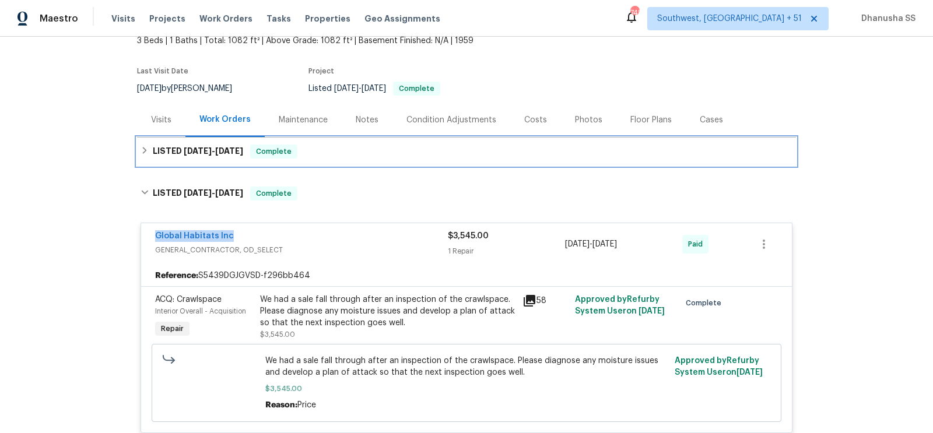
click at [357, 148] on div "LISTED 8/8/25 - 8/12/25 Complete" at bounding box center [466, 152] width 652 height 14
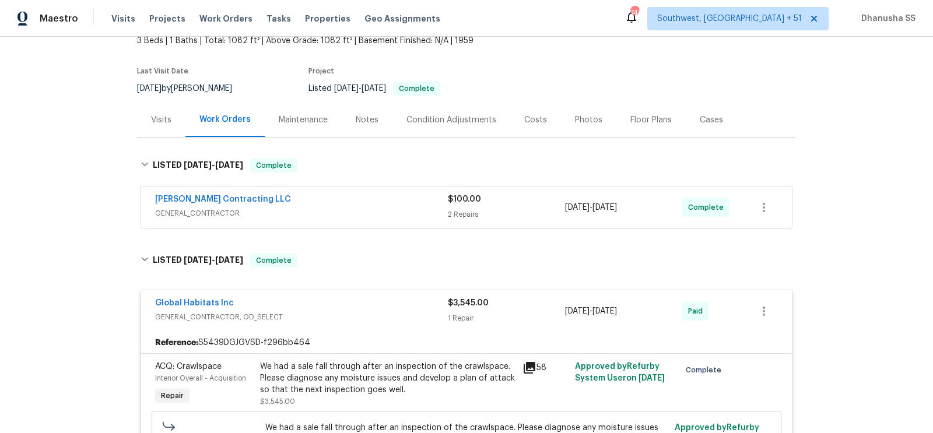
click at [388, 208] on span "GENERAL_CONTRACTOR" at bounding box center [301, 214] width 293 height 12
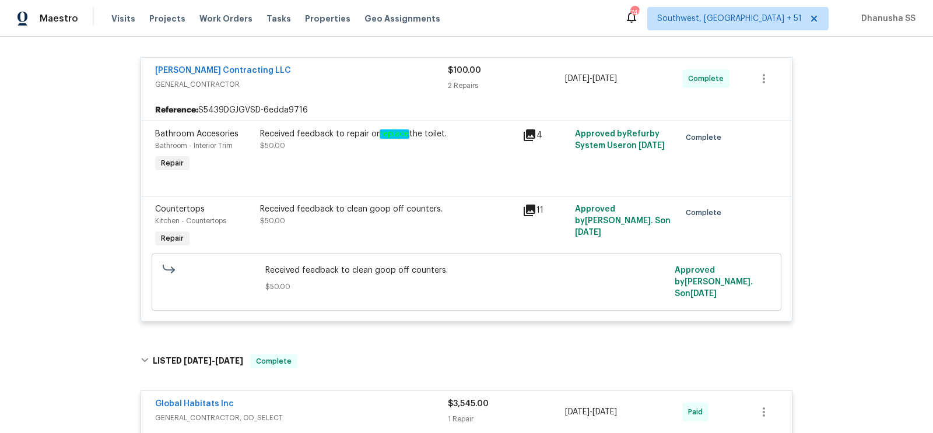
scroll to position [0, 0]
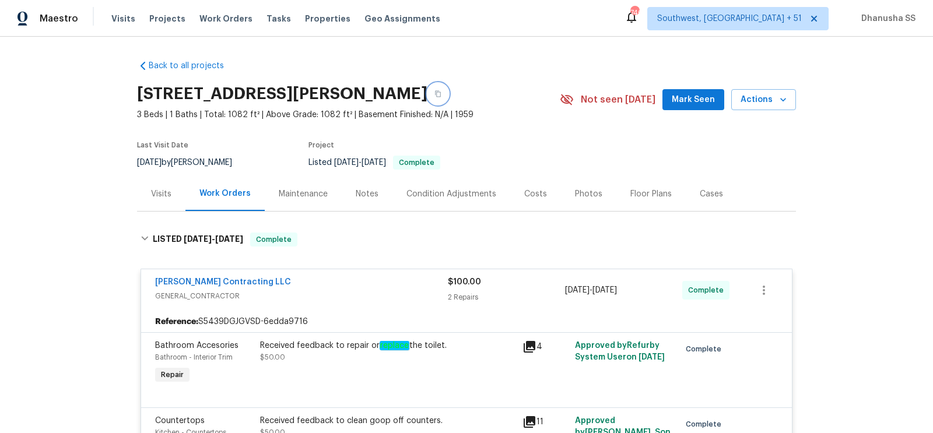
click at [448, 92] on button "button" at bounding box center [437, 93] width 21 height 21
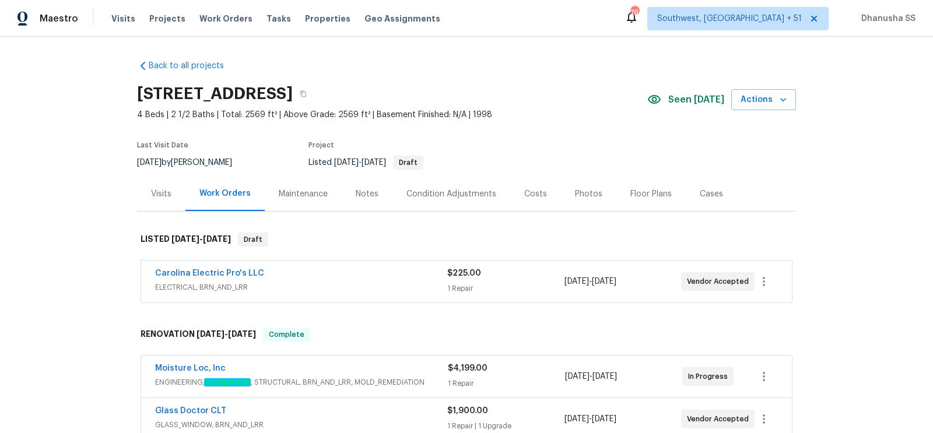
scroll to position [562, 0]
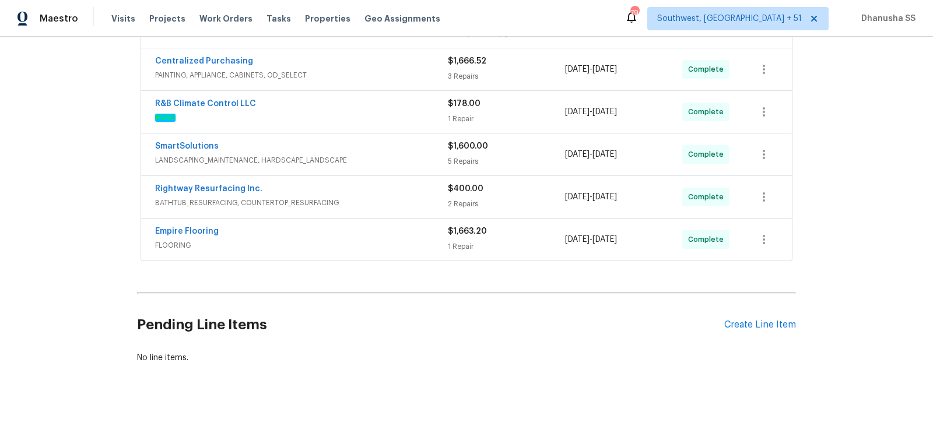
click at [407, 241] on span "FLOORING" at bounding box center [301, 246] width 293 height 12
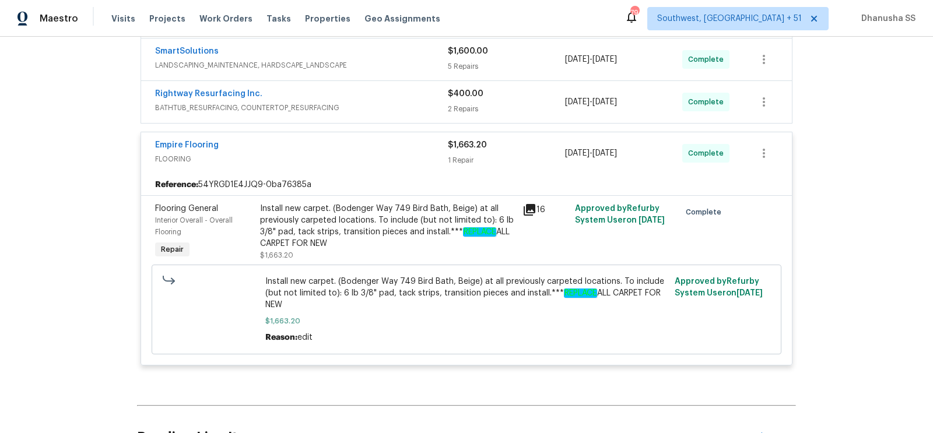
scroll to position [598, 0]
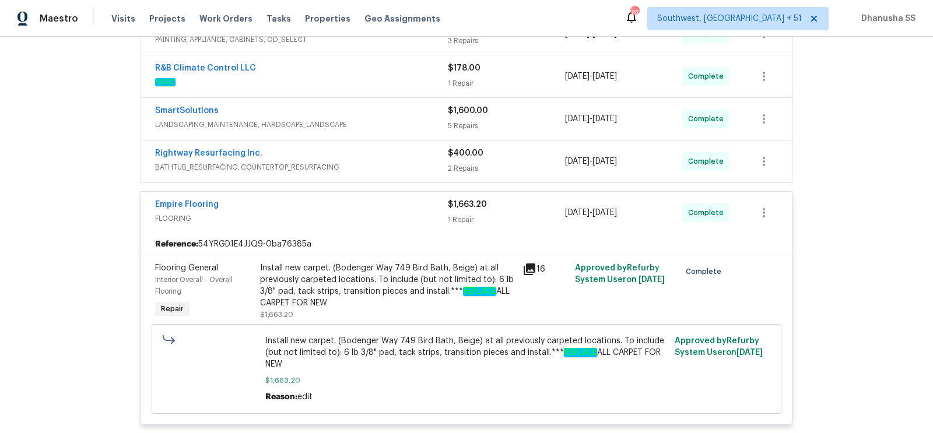
click at [439, 147] on div "Rightway Resurfacing Inc." at bounding box center [301, 154] width 293 height 14
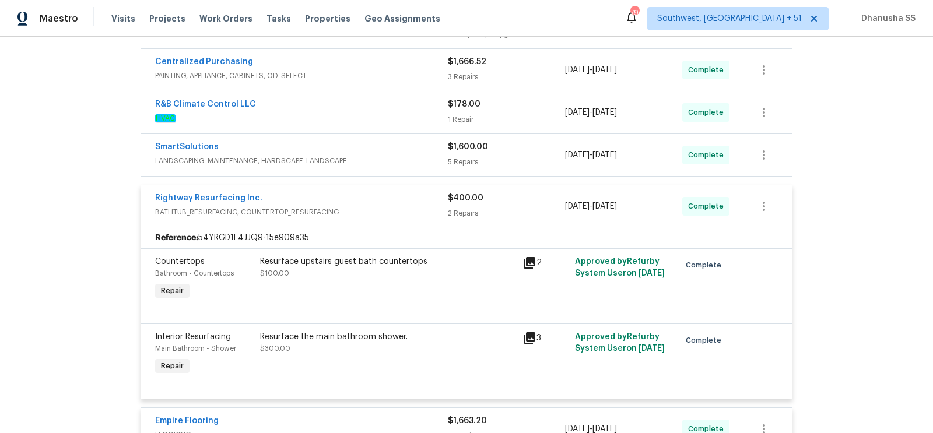
scroll to position [543, 0]
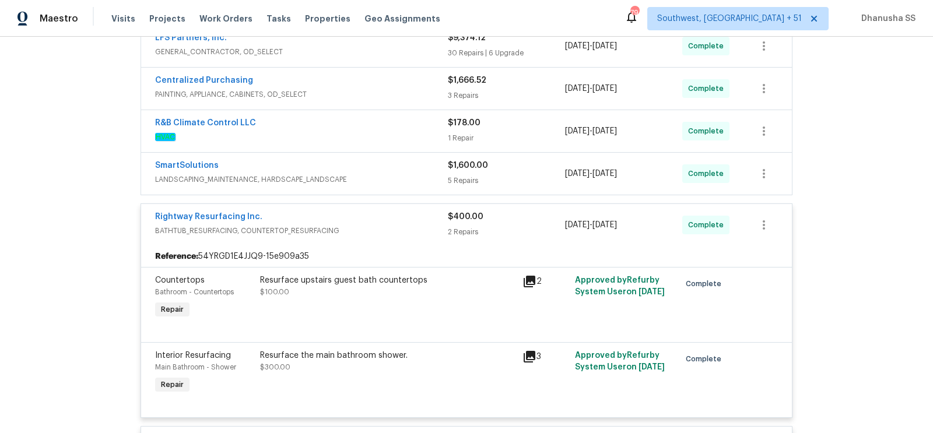
click at [399, 174] on span "LANDSCAPING_MAINTENANCE, HARDSCAPE_LANDSCAPE" at bounding box center [301, 180] width 293 height 12
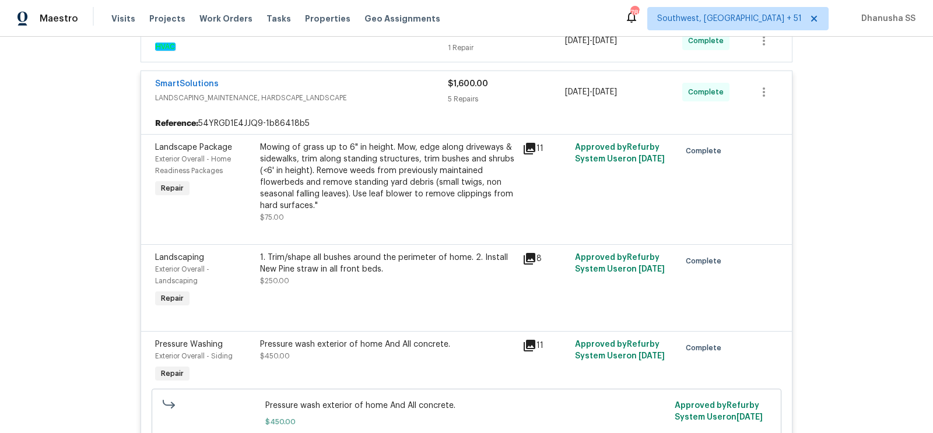
scroll to position [477, 0]
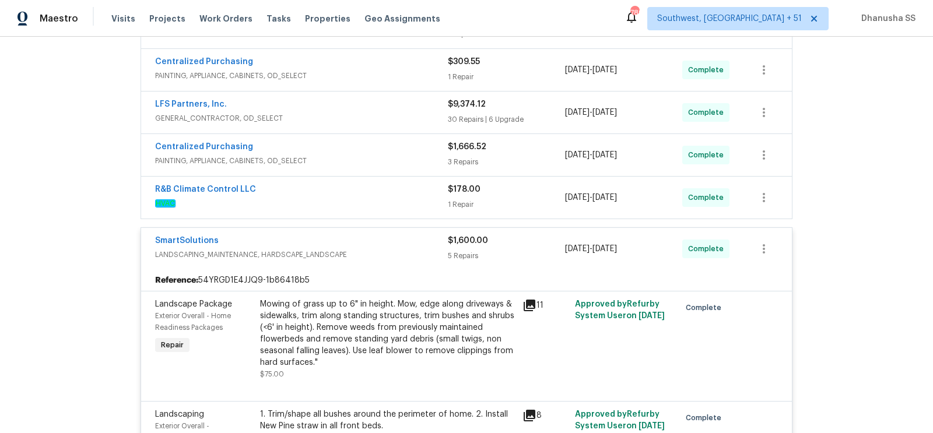
click at [381, 191] on div "R&B Climate Control LLC" at bounding box center [301, 191] width 293 height 14
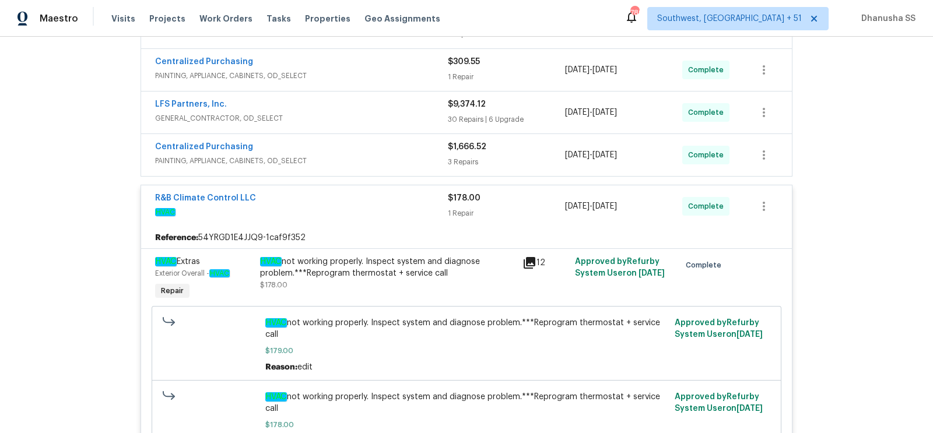
click at [402, 143] on div "Centralized Purchasing" at bounding box center [301, 148] width 293 height 14
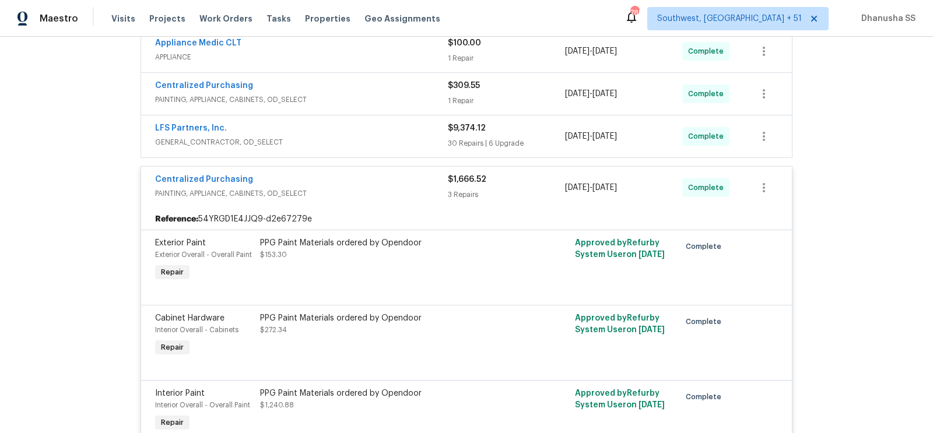
scroll to position [351, 0]
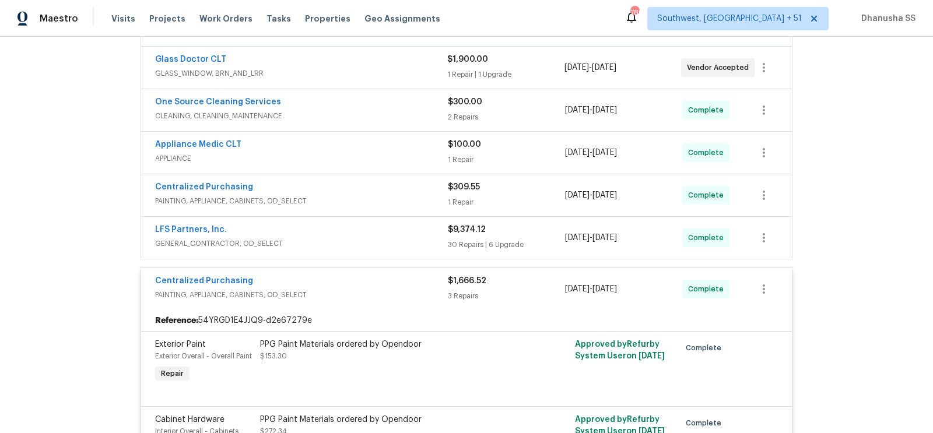
click at [396, 243] on span "GENERAL_CONTRACTOR, OD_SELECT" at bounding box center [301, 244] width 293 height 12
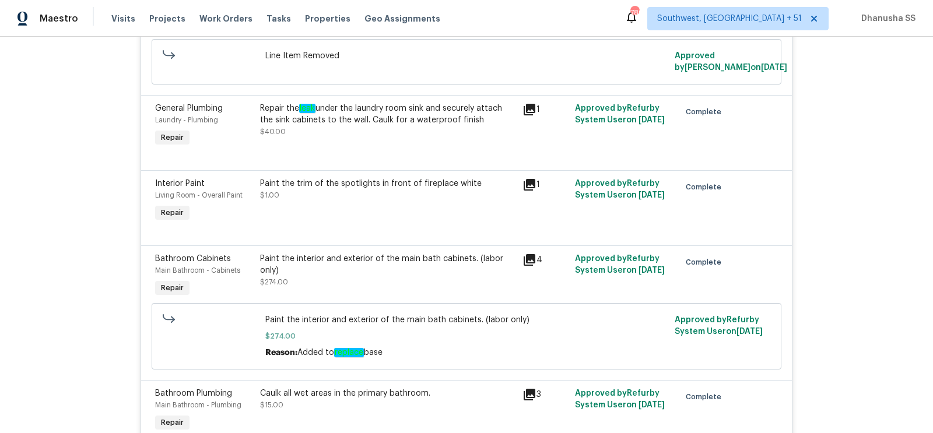
scroll to position [3629, 0]
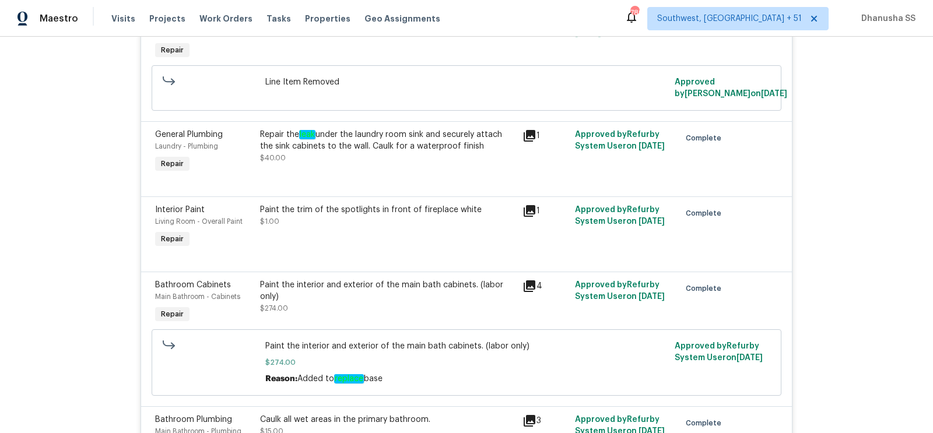
click at [383, 164] on div "Repair the leak under the laundry room sink and securely attach the sink cabine…" at bounding box center [387, 146] width 255 height 35
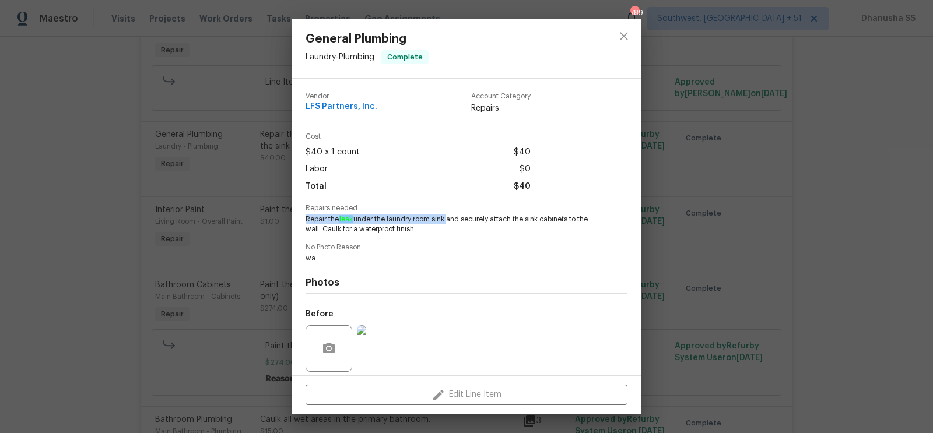
drag, startPoint x: 303, startPoint y: 218, endPoint x: 450, endPoint y: 220, distance: 146.9
click at [450, 220] on div "Vendor LFS Partners, Inc. Account Category Repairs Cost $40 x 1 count $40 Labor…" at bounding box center [466, 227] width 350 height 297
copy span "Repair the leak under the laundry room sink"
click at [624, 41] on icon "close" at bounding box center [624, 36] width 14 height 14
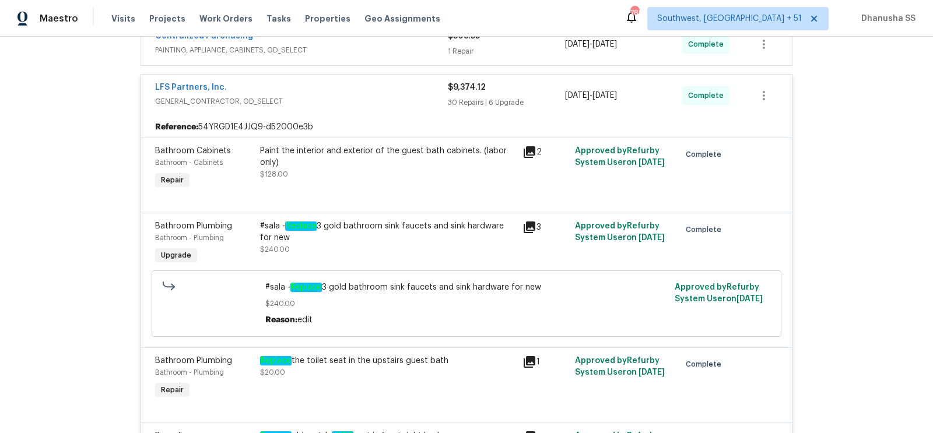
scroll to position [398, 0]
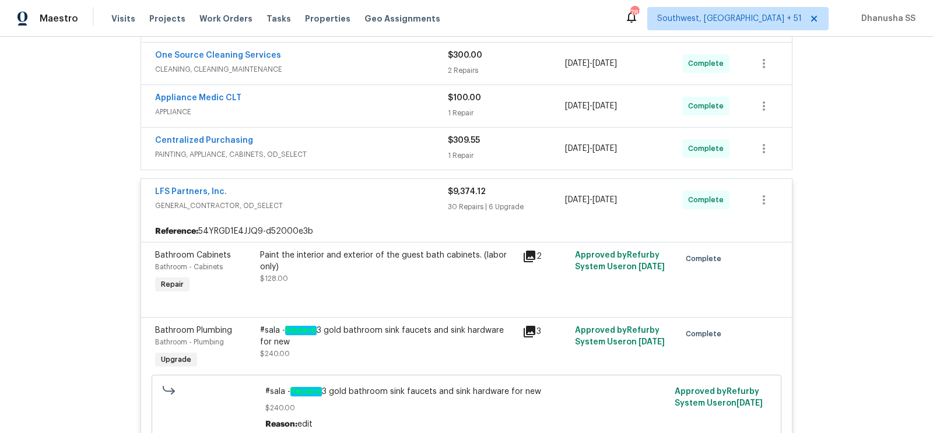
click at [420, 139] on div "Centralized Purchasing" at bounding box center [301, 142] width 293 height 14
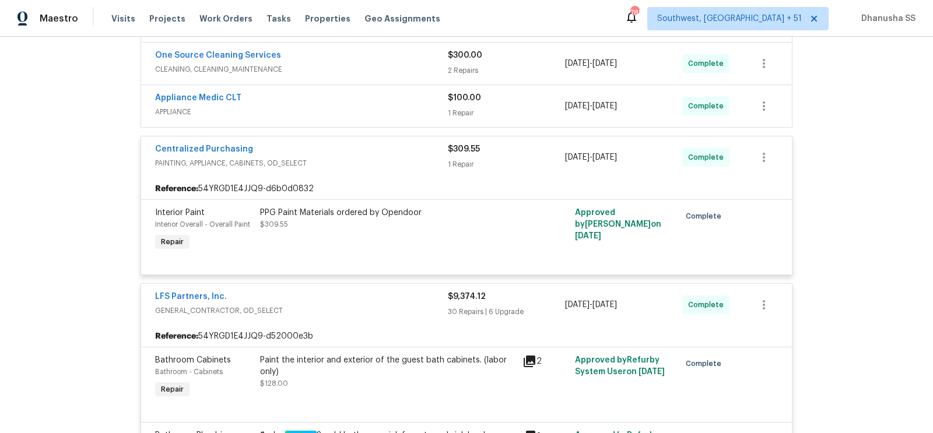
click at [402, 114] on span "APPLIANCE" at bounding box center [301, 112] width 293 height 12
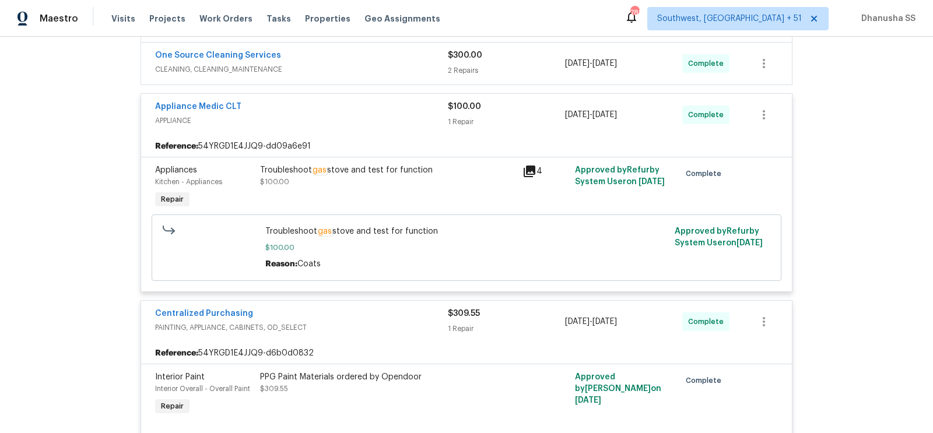
click at [400, 64] on span "CLEANING, CLEANING_MAINTENANCE" at bounding box center [301, 70] width 293 height 12
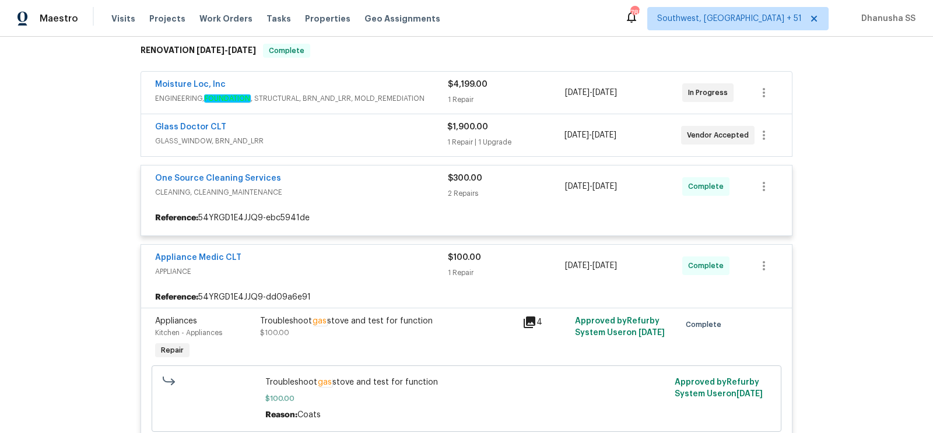
scroll to position [283, 0]
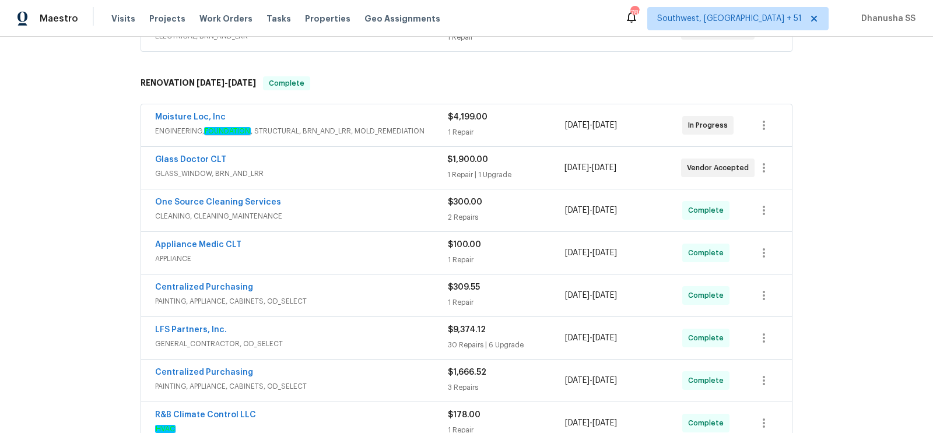
scroll to position [251, 0]
click at [399, 202] on div "One Source Cleaning Services" at bounding box center [301, 204] width 293 height 14
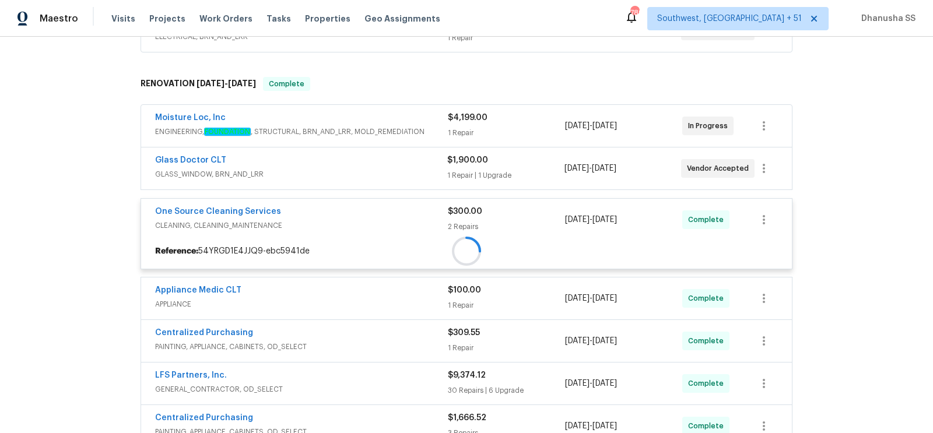
scroll to position [382, 0]
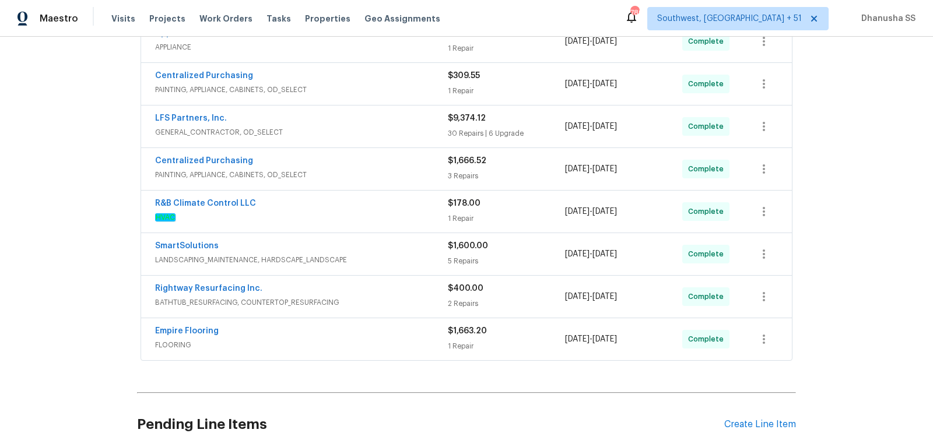
click at [381, 51] on div "Appliance Medic CLT APPLIANCE" at bounding box center [301, 41] width 293 height 28
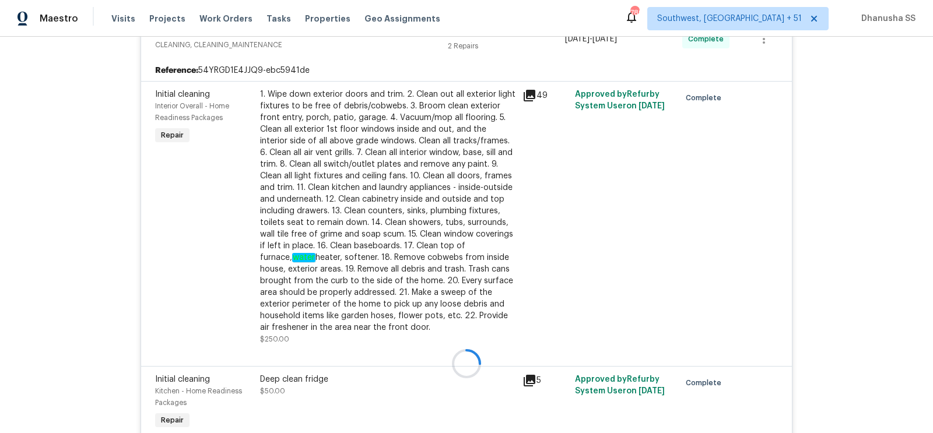
scroll to position [242, 0]
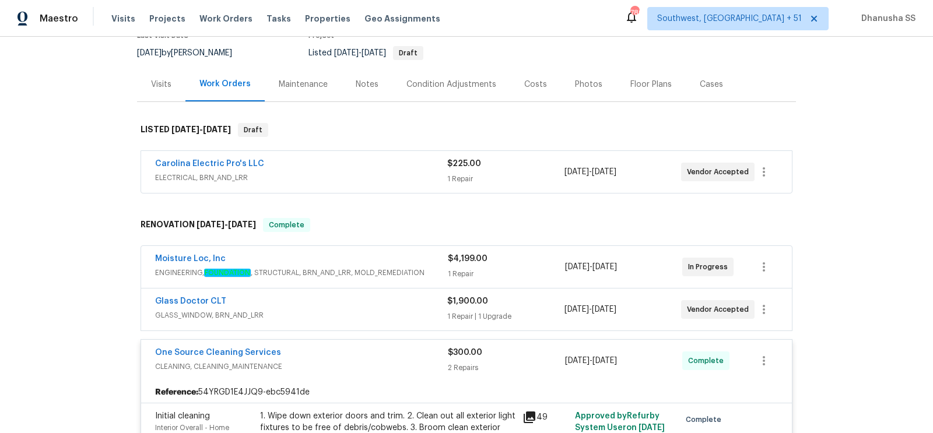
scroll to position [80, 0]
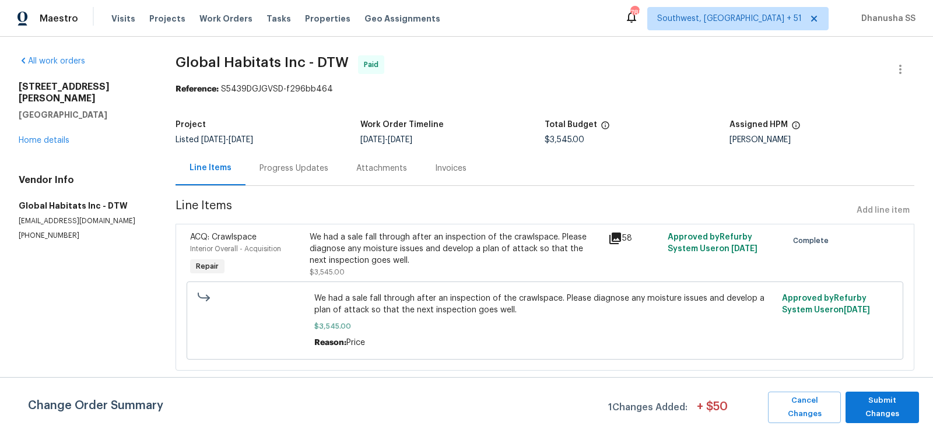
click at [280, 167] on div "Progress Updates" at bounding box center [293, 169] width 69 height 12
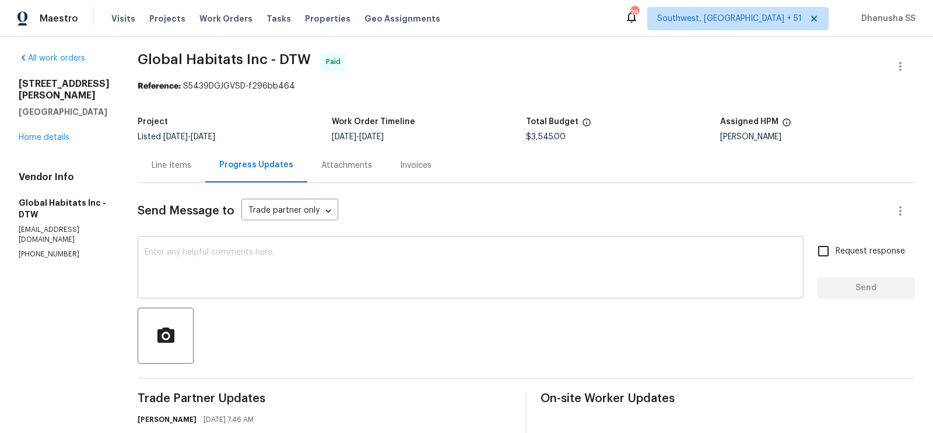
scroll to position [1107, 0]
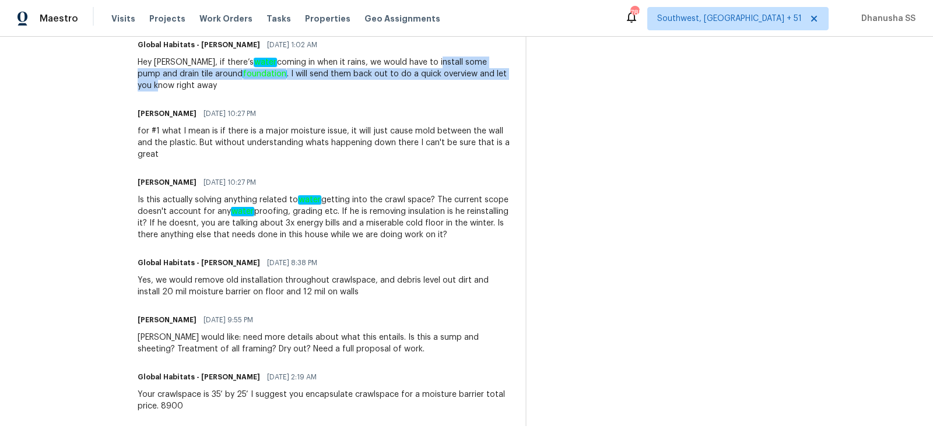
drag, startPoint x: 407, startPoint y: 59, endPoint x: 436, endPoint y: 126, distance: 73.6
click at [479, 78] on div "Hey [PERSON_NAME], if there’s water coming in when it rains, we would have to i…" at bounding box center [325, 74] width 374 height 35
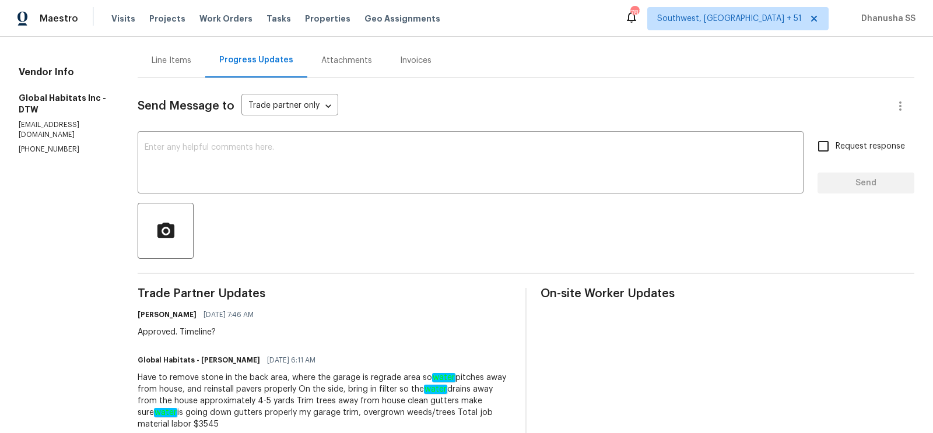
scroll to position [85, 0]
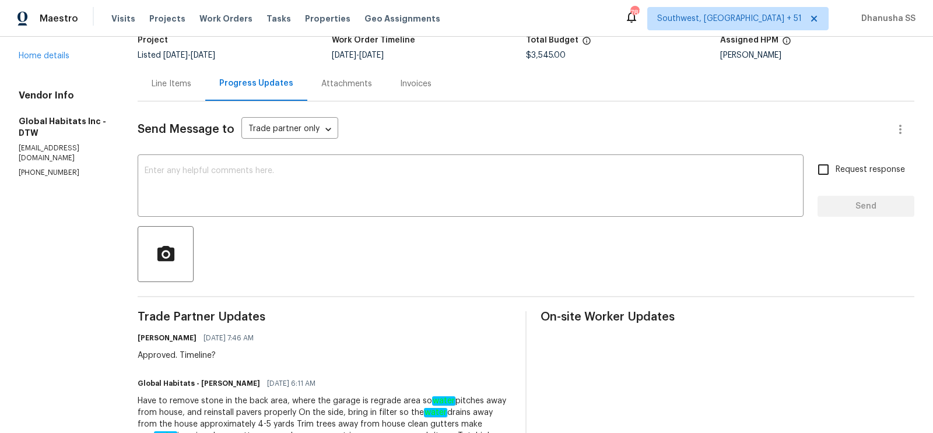
click at [163, 82] on div "Line Items" at bounding box center [172, 84] width 40 height 12
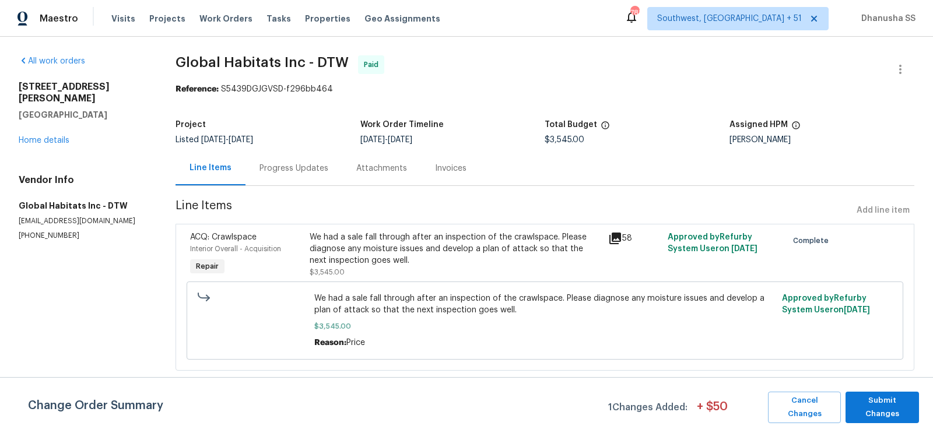
click at [616, 233] on icon at bounding box center [615, 239] width 12 height 12
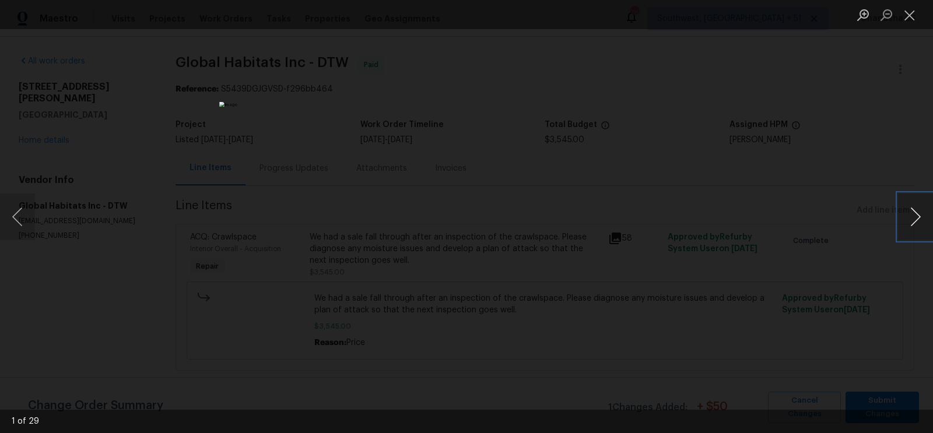
click at [912, 217] on button "Next image" at bounding box center [915, 217] width 35 height 47
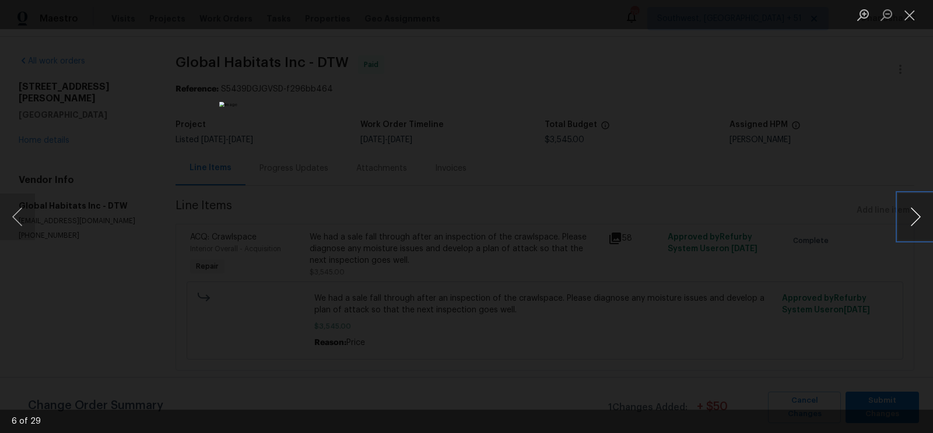
click at [912, 217] on button "Next image" at bounding box center [915, 217] width 35 height 47
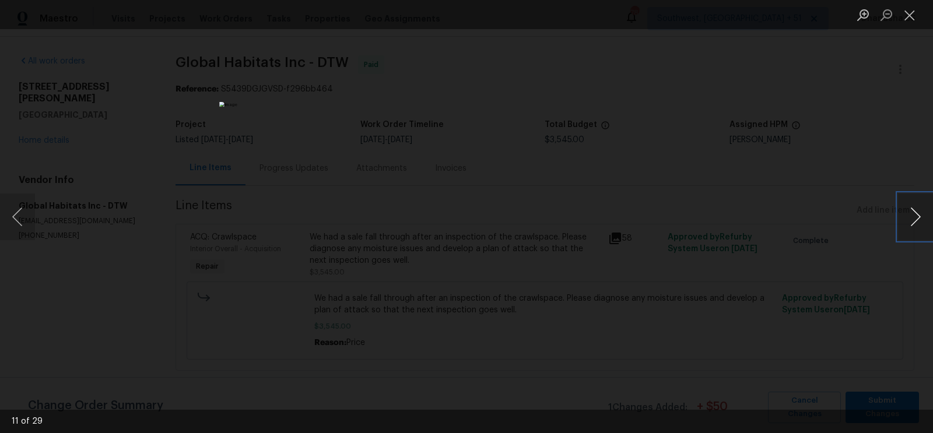
click at [912, 217] on button "Next image" at bounding box center [915, 217] width 35 height 47
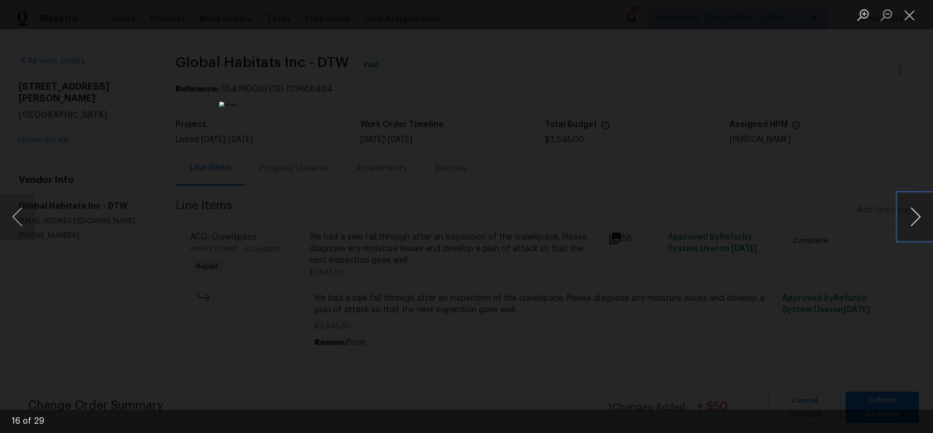
click at [912, 217] on button "Next image" at bounding box center [915, 217] width 35 height 47
click at [915, 17] on button "Close lightbox" at bounding box center [909, 15] width 23 height 20
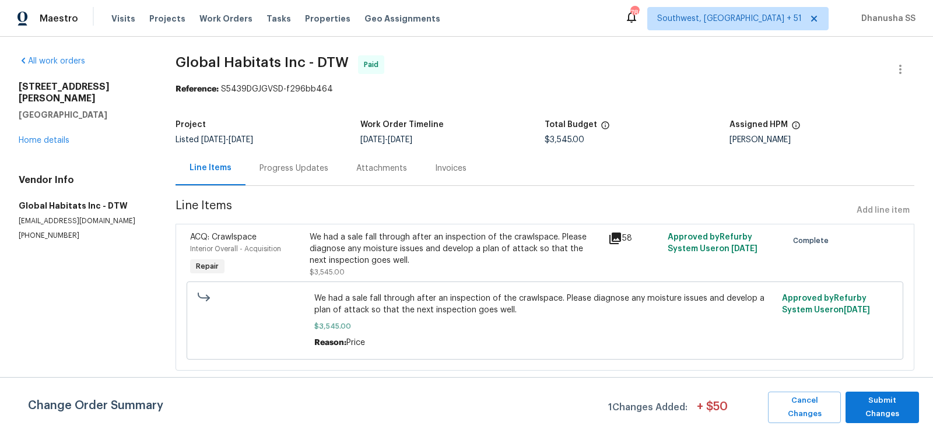
click at [446, 167] on div "Invoices" at bounding box center [450, 169] width 31 height 12
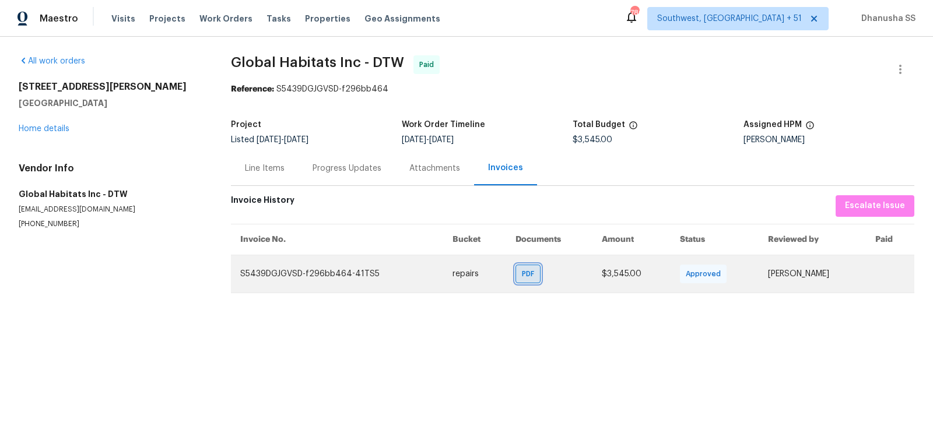
click at [515, 272] on div "PDF" at bounding box center [527, 274] width 25 height 19
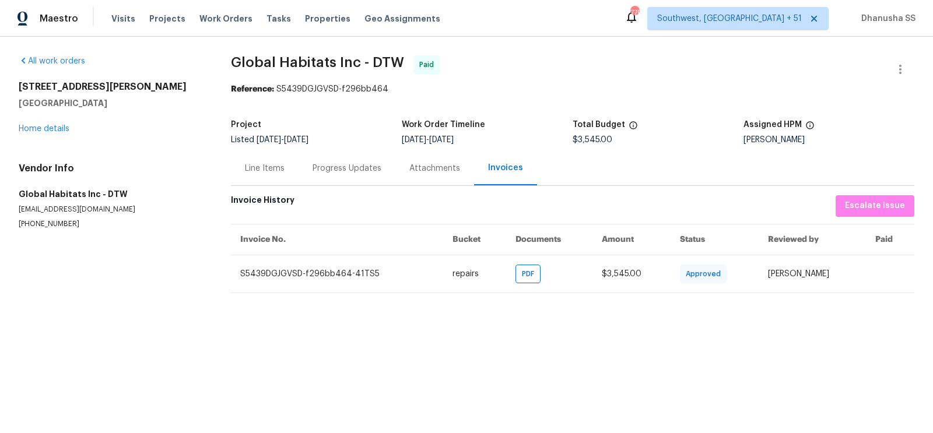
click at [326, 177] on div "Progress Updates" at bounding box center [346, 168] width 97 height 34
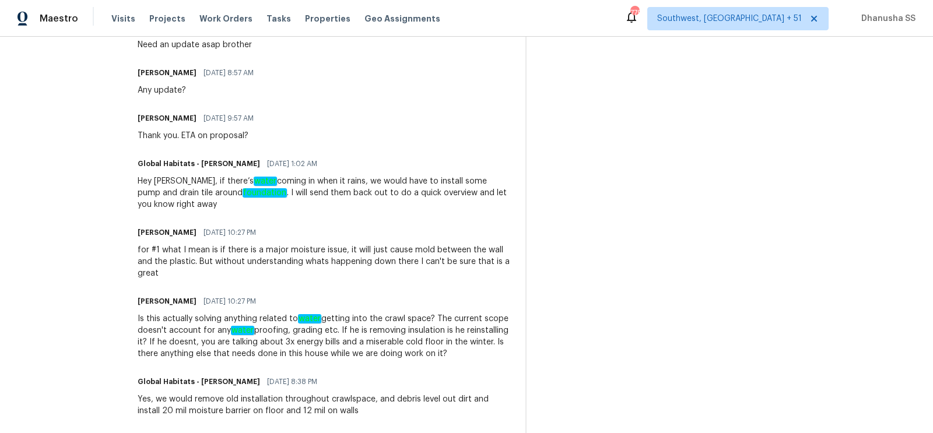
scroll to position [26, 0]
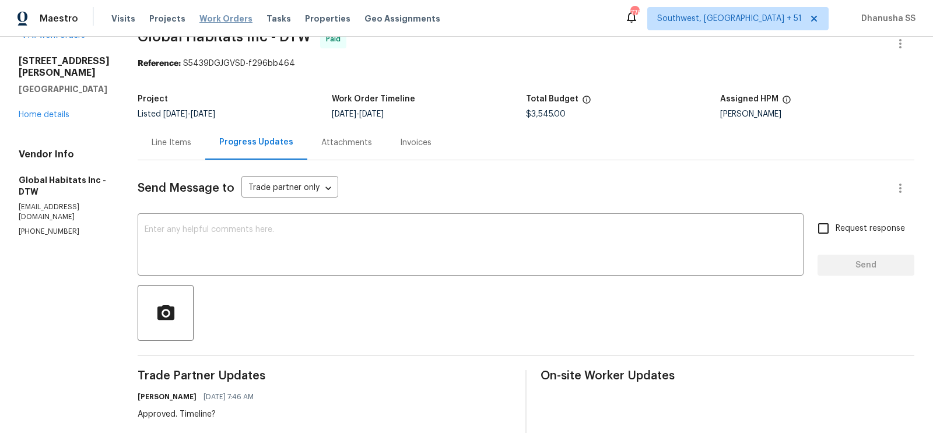
click at [199, 23] on span "Work Orders" at bounding box center [225, 19] width 53 height 12
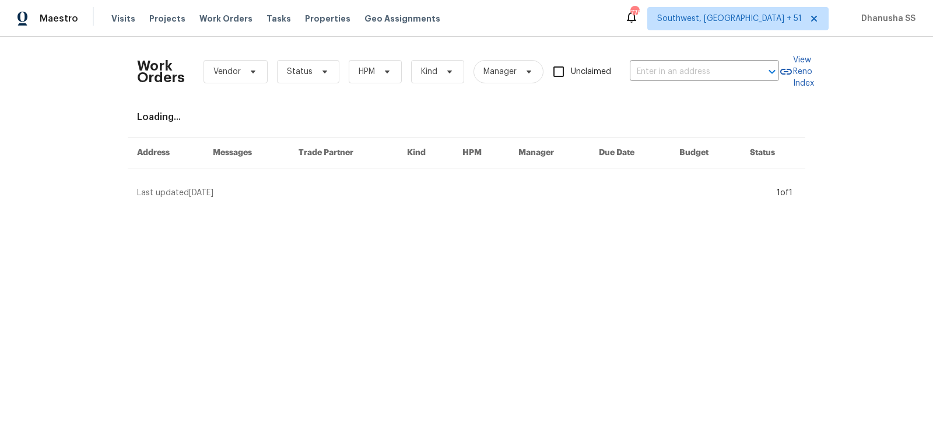
click at [699, 82] on div "Work Orders Vendor Status HPM Kind Manager Unclaimed ​" at bounding box center [458, 71] width 642 height 51
click at [698, 68] on input "text" at bounding box center [688, 72] width 117 height 18
paste input "[STREET_ADDRESS]"
type input "[STREET_ADDRESS]"
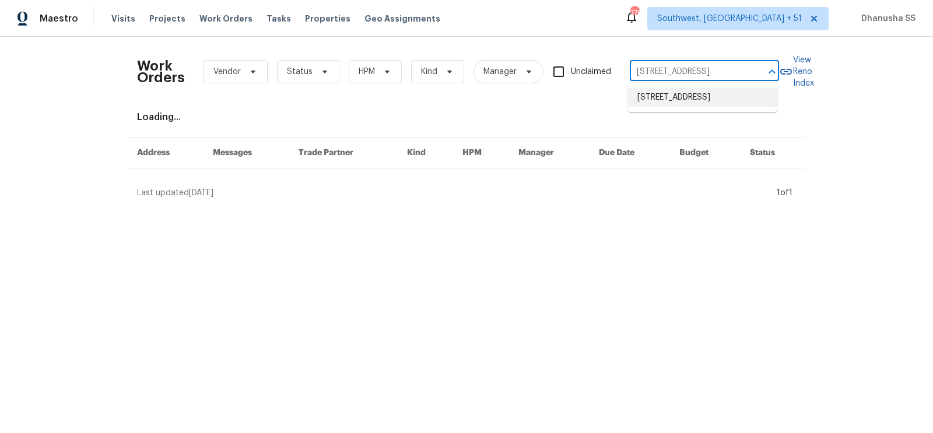
click at [685, 106] on li "[STREET_ADDRESS]" at bounding box center [702, 97] width 149 height 19
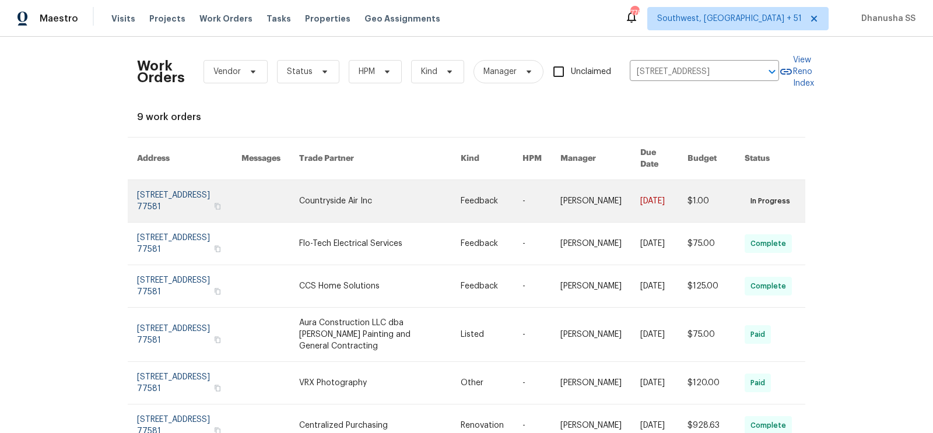
click at [290, 180] on link at bounding box center [270, 201] width 58 height 42
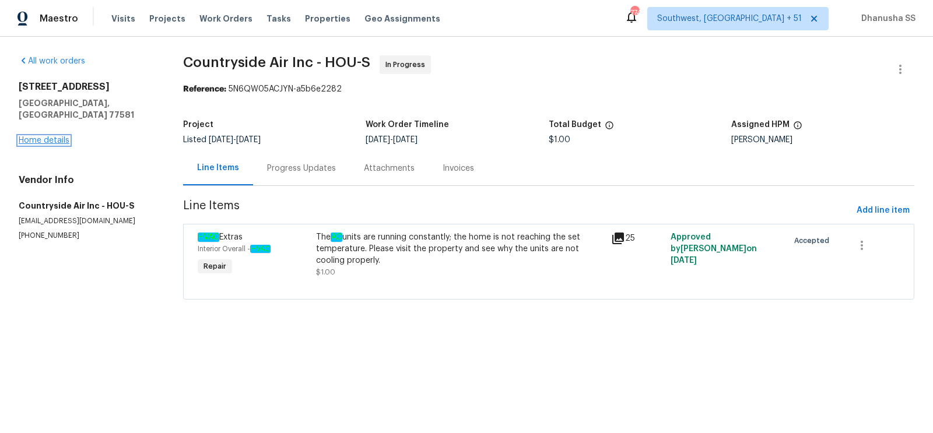
click at [48, 136] on link "Home details" at bounding box center [44, 140] width 51 height 8
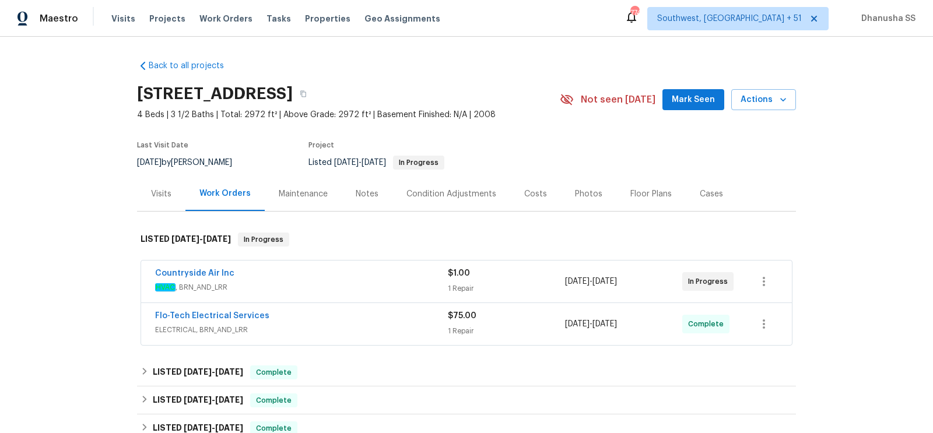
scroll to position [245, 0]
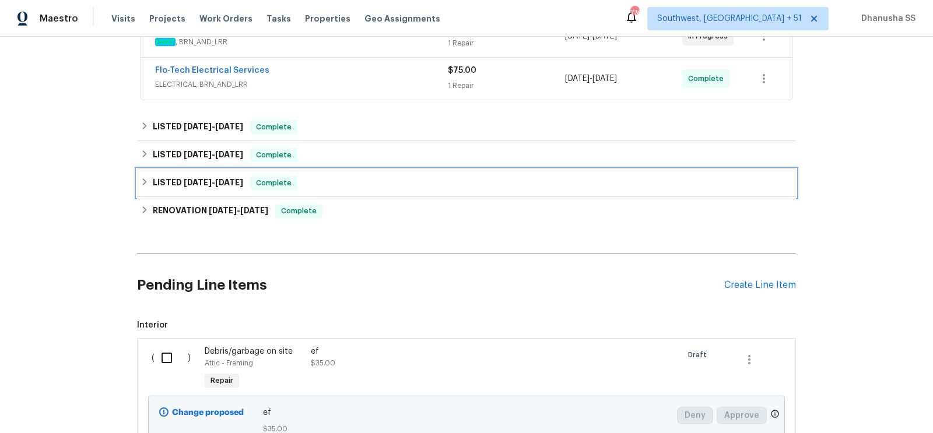
click at [321, 177] on div "LISTED [DATE] - [DATE] Complete" at bounding box center [466, 183] width 652 height 14
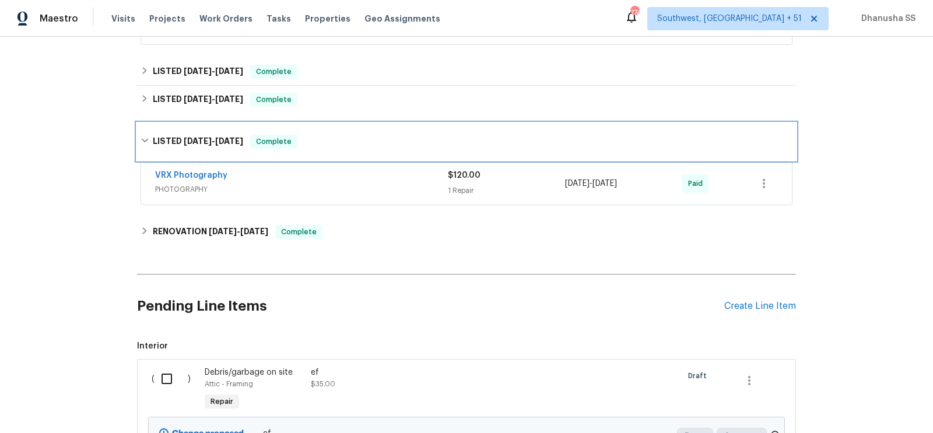
scroll to position [321, 0]
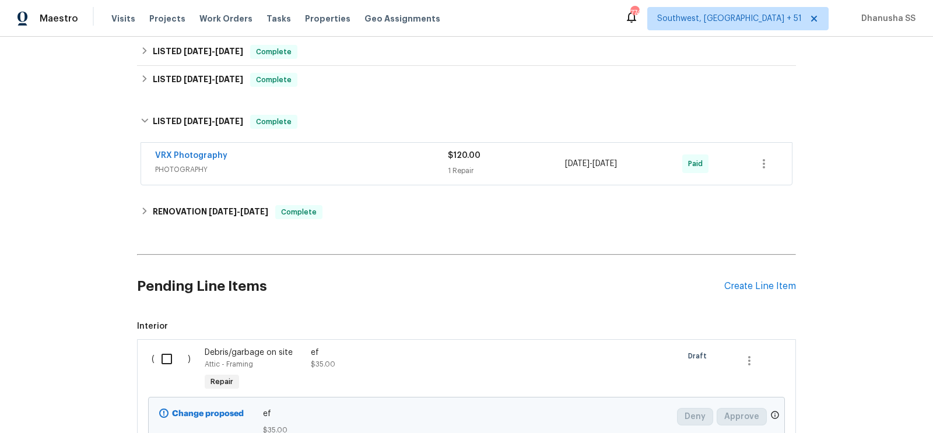
click at [386, 165] on span "PHOTOGRAPHY" at bounding box center [301, 170] width 293 height 12
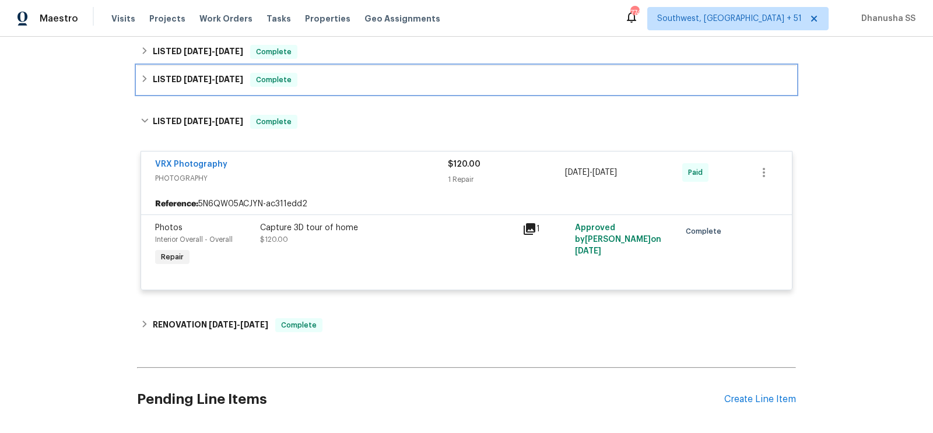
click at [342, 76] on div "LISTED [DATE] - [DATE] Complete" at bounding box center [466, 80] width 652 height 14
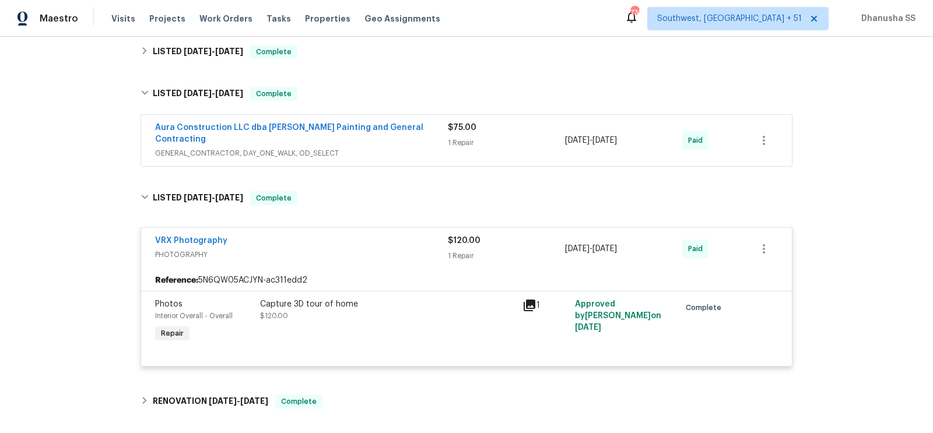
click at [373, 147] on span "GENERAL_CONTRACTOR, DAY_ONE_WALK, OD_SELECT" at bounding box center [301, 153] width 293 height 12
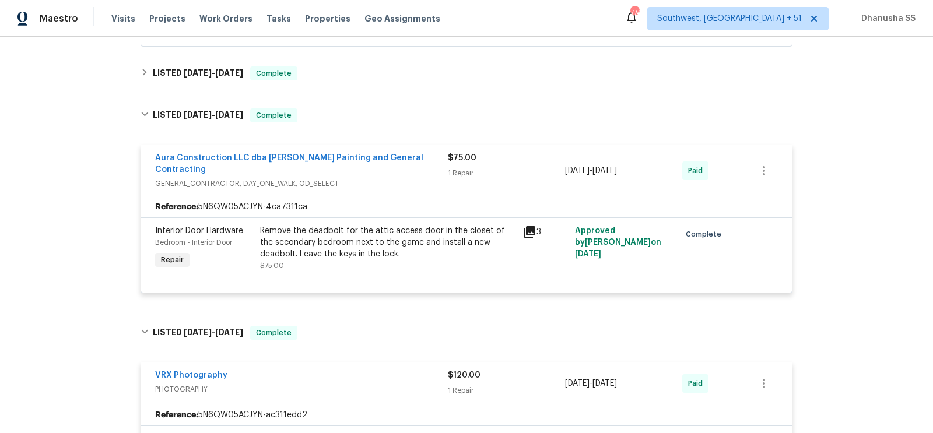
scroll to position [296, 0]
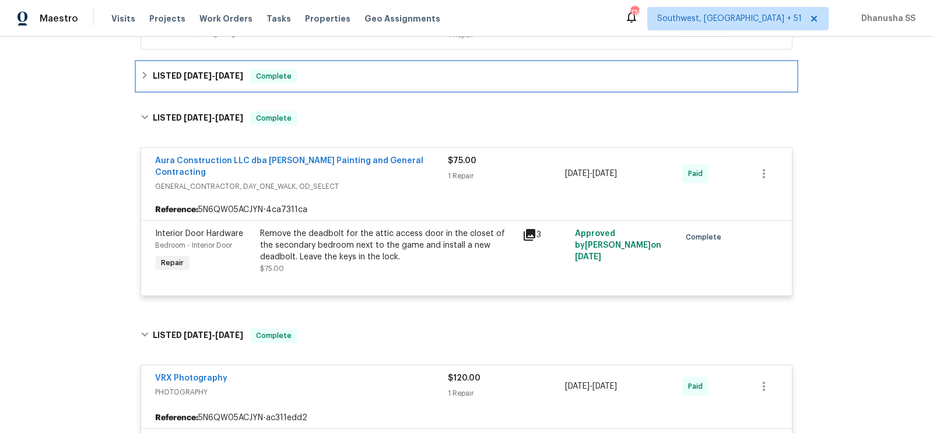
click at [327, 62] on div "LISTED [DATE] - [DATE] Complete" at bounding box center [466, 76] width 659 height 28
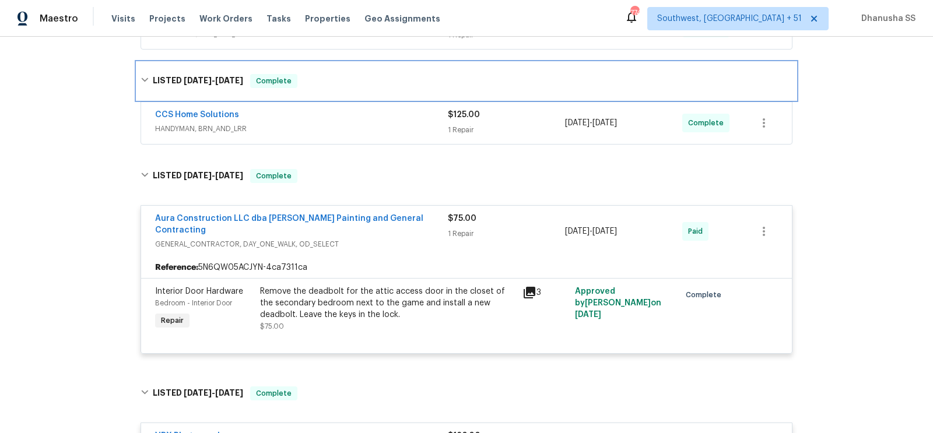
scroll to position [194, 0]
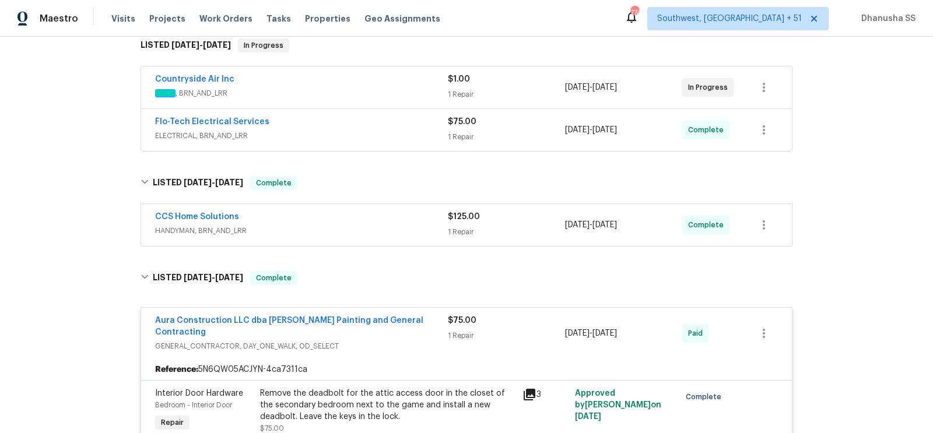
click at [365, 225] on span "HANDYMAN, BRN_AND_LRR" at bounding box center [301, 231] width 293 height 12
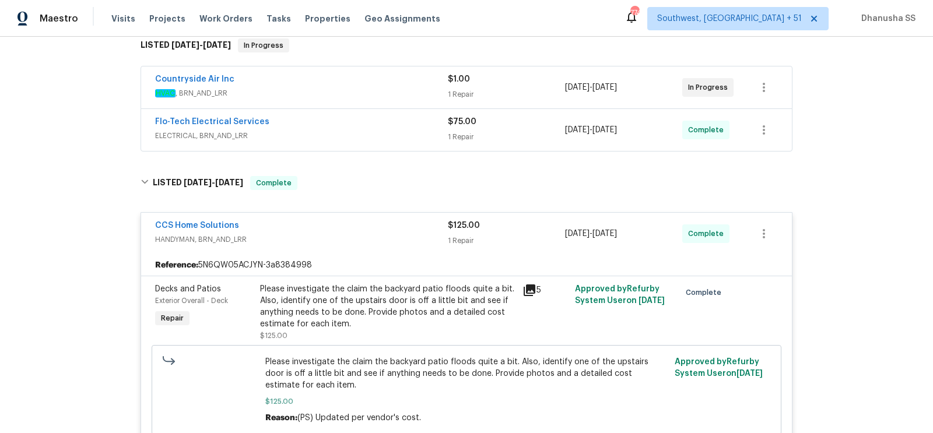
click at [376, 116] on div "Flo-Tech Electrical Services" at bounding box center [301, 123] width 293 height 14
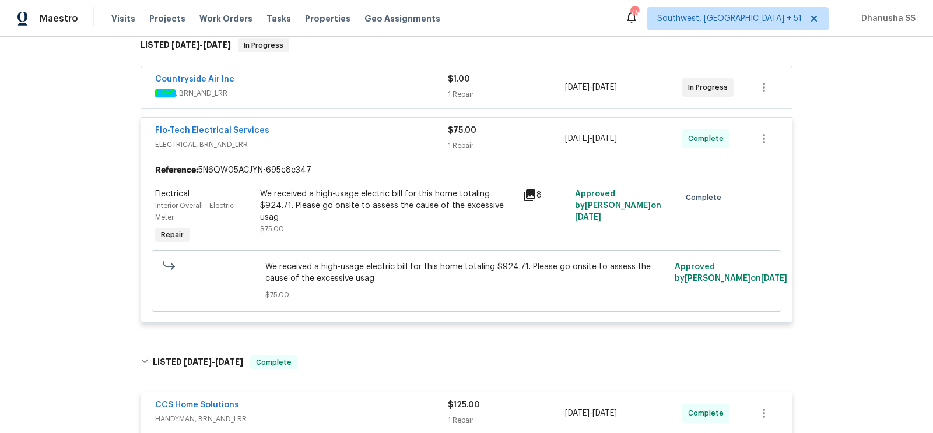
click at [374, 92] on span "HVAC , BRN_AND_LRR" at bounding box center [301, 93] width 293 height 12
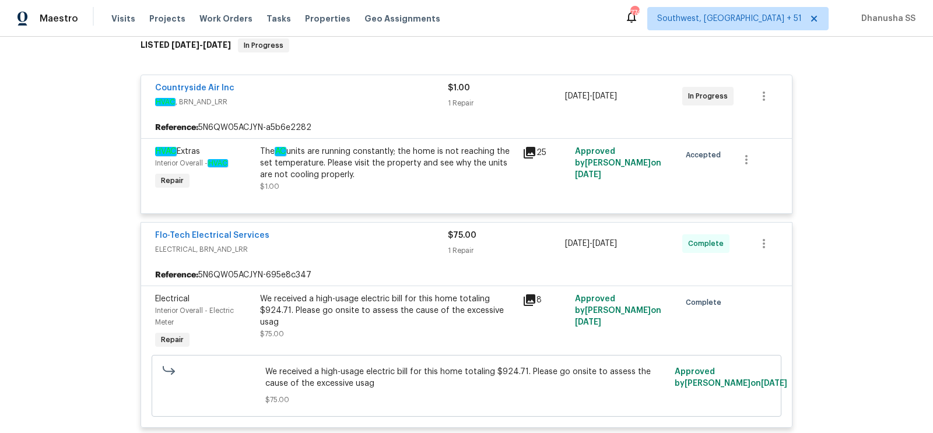
click at [374, 92] on div "Countryside Air Inc" at bounding box center [301, 89] width 293 height 14
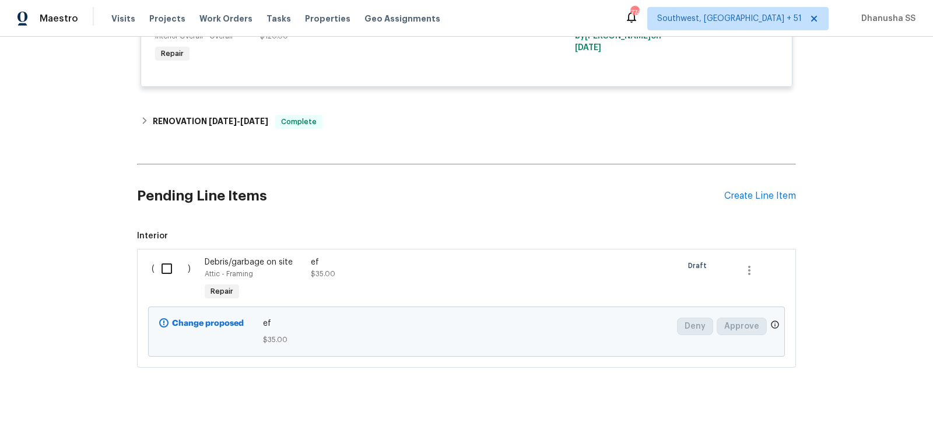
scroll to position [0, 0]
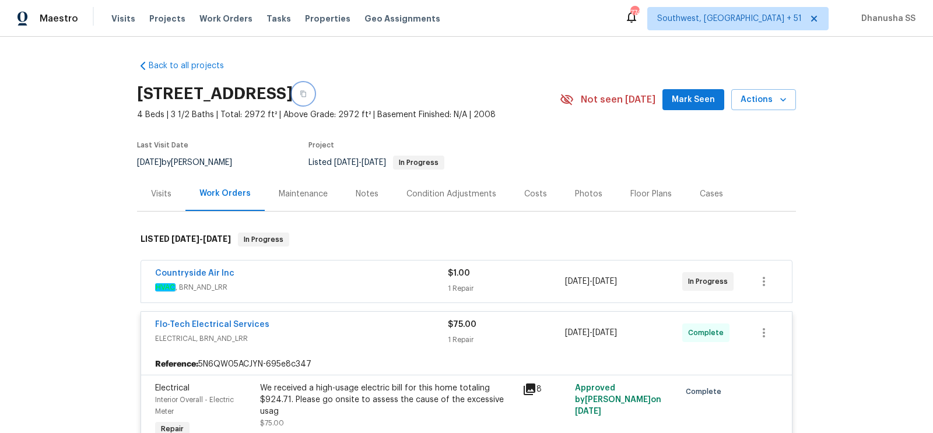
click at [307, 92] on icon "button" at bounding box center [303, 93] width 7 height 7
click at [226, 16] on span "Work Orders" at bounding box center [225, 19] width 53 height 12
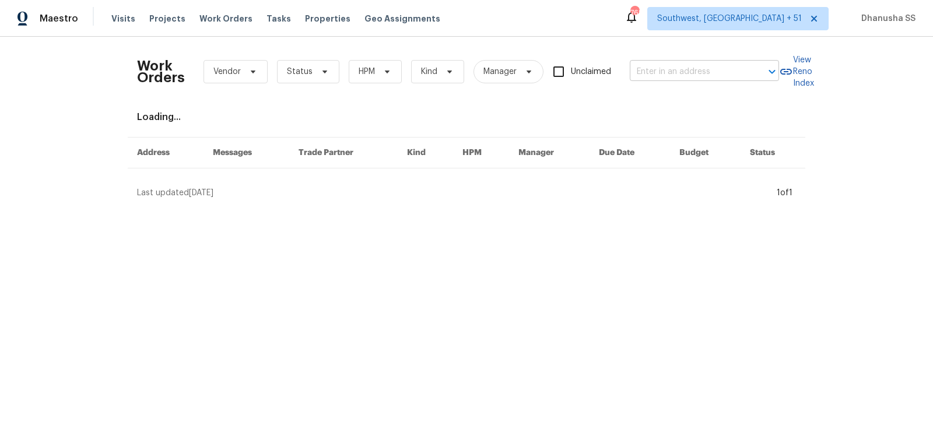
click at [669, 75] on input "text" at bounding box center [688, 72] width 117 height 18
paste input "[STREET_ADDRESS]"
type input "[STREET_ADDRESS]"
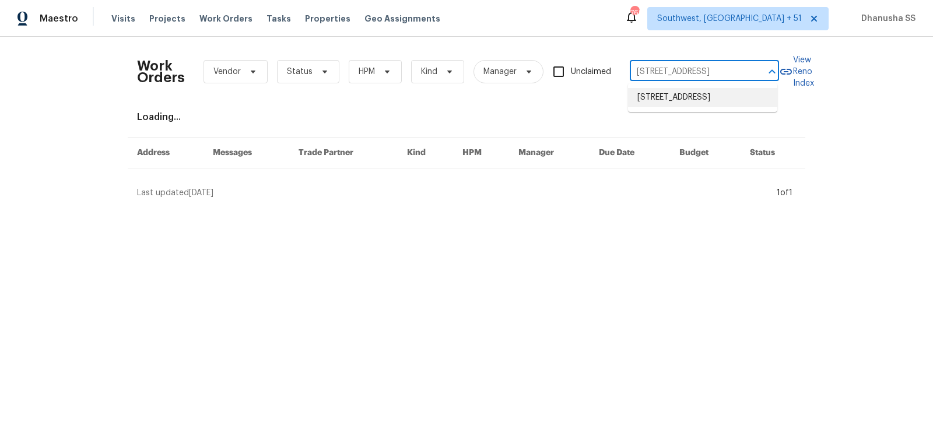
click at [671, 91] on li "[STREET_ADDRESS]" at bounding box center [702, 97] width 149 height 19
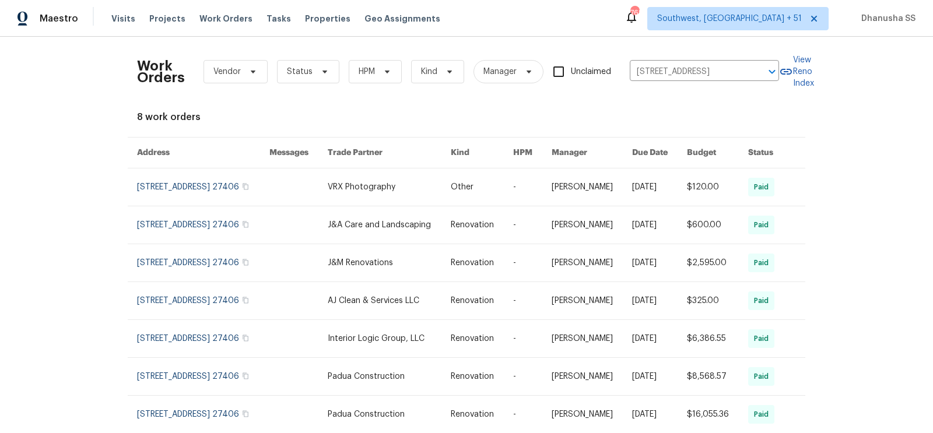
click at [372, 191] on link at bounding box center [389, 186] width 123 height 37
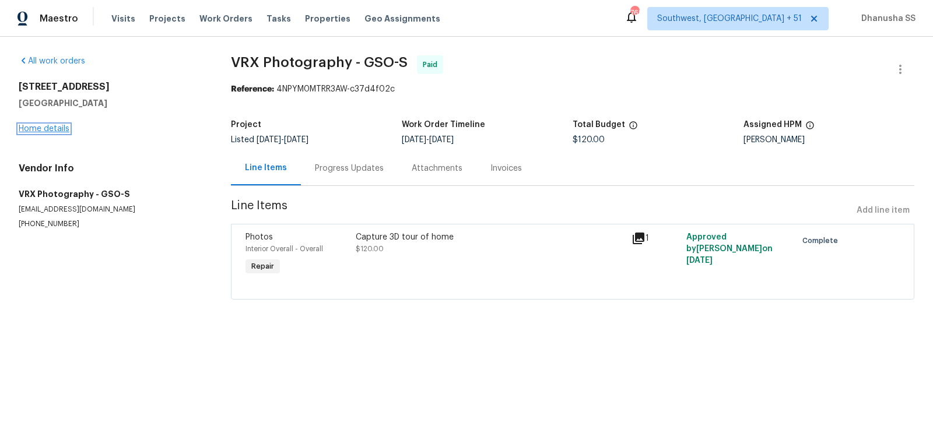
click at [61, 131] on link "Home details" at bounding box center [44, 129] width 51 height 8
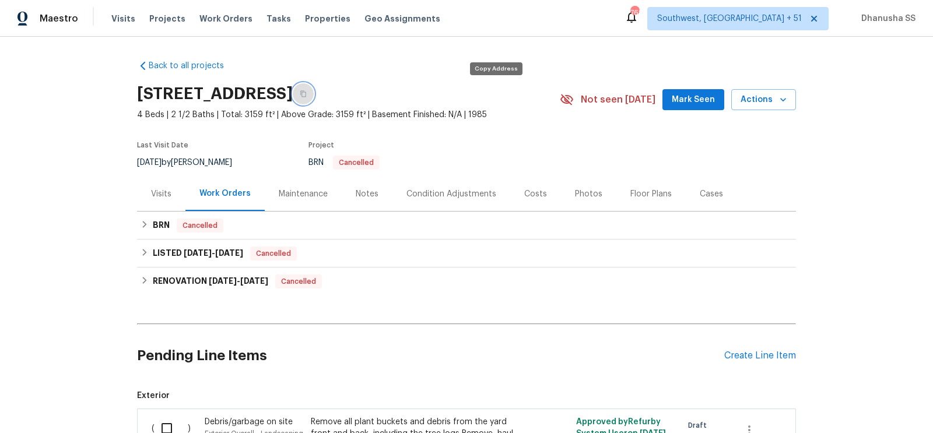
click at [314, 97] on button "button" at bounding box center [303, 93] width 21 height 21
